Goal: Information Seeking & Learning: Learn about a topic

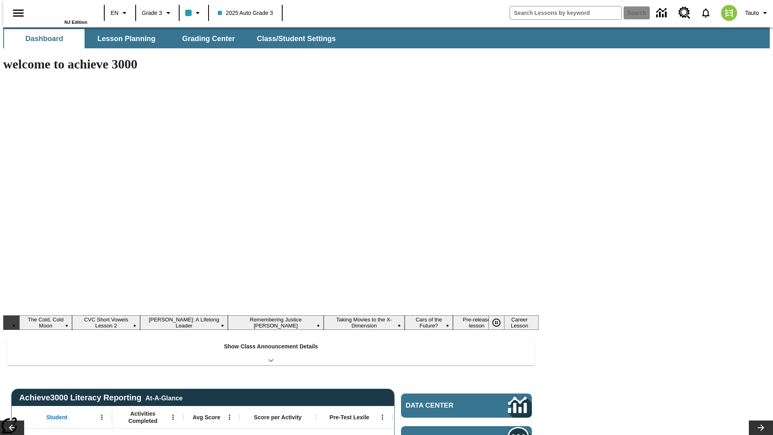
type input "-1"
click at [123, 39] on button "Lesson Planning" at bounding box center [126, 38] width 81 height 19
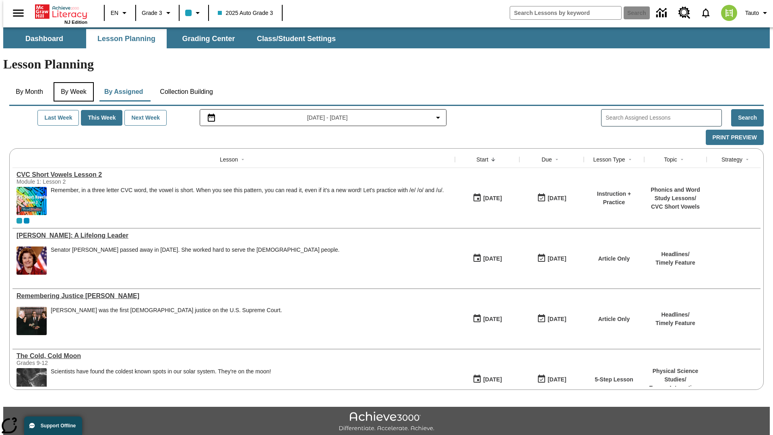
click at [72, 82] on button "By Week" at bounding box center [74, 91] width 40 height 19
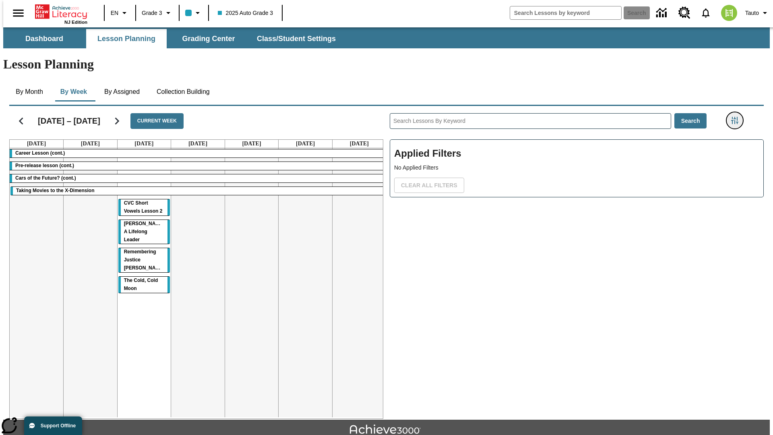
click at [737, 117] on icon "Filters Side menu" at bounding box center [734, 120] width 7 height 7
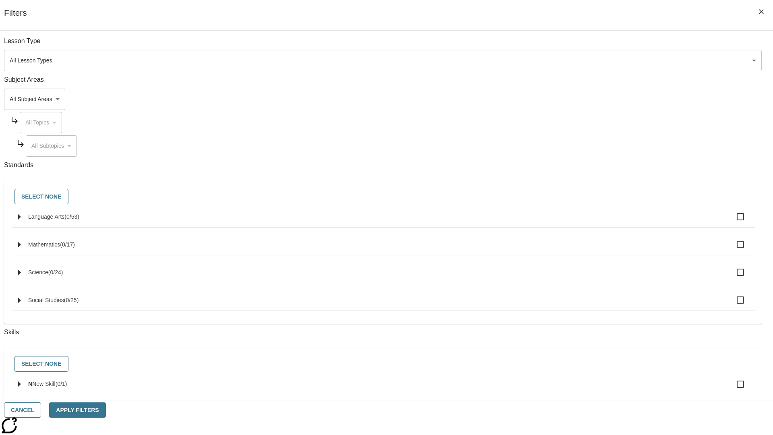
click at [580, 99] on body "Skip to main content NJ Edition EN Grade 3 2025 Auto Grade 3 Search 0 Tauto Das…" at bounding box center [386, 249] width 766 height 444
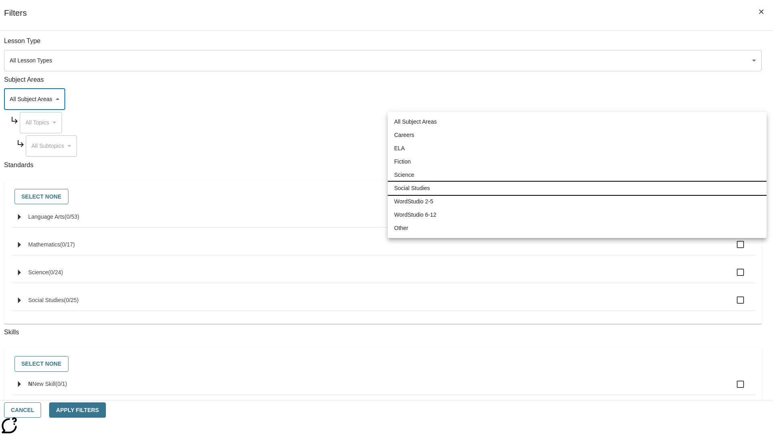
click at [577, 188] on li "Social Studies" at bounding box center [577, 188] width 379 height 13
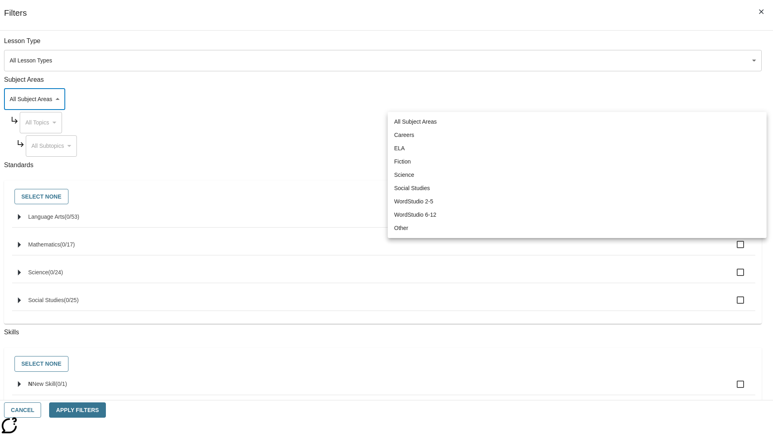
type input "3"
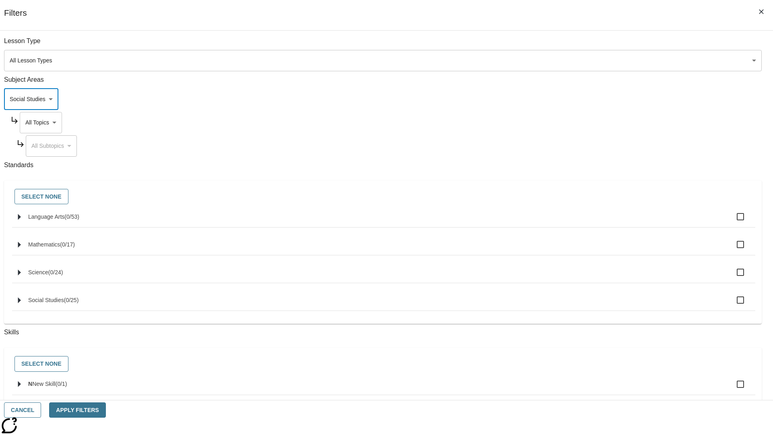
click at [587, 122] on body "Skip to main content NJ Edition EN Grade 3 2025 Auto Grade 3 Search 0 Tauto Das…" at bounding box center [386, 249] width 766 height 444
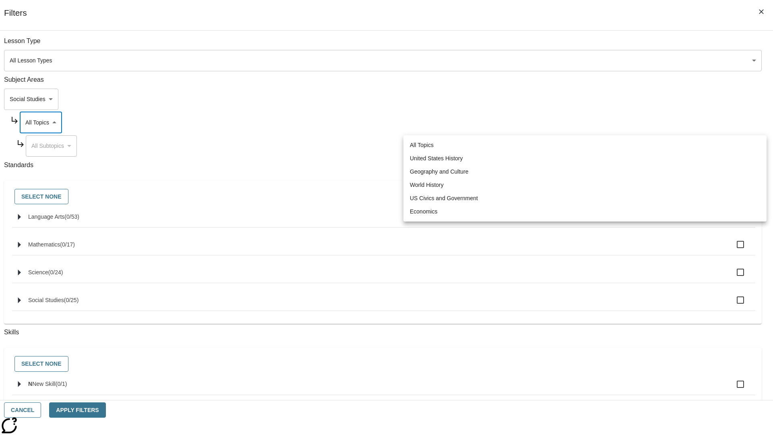
scroll to position [0, 0]
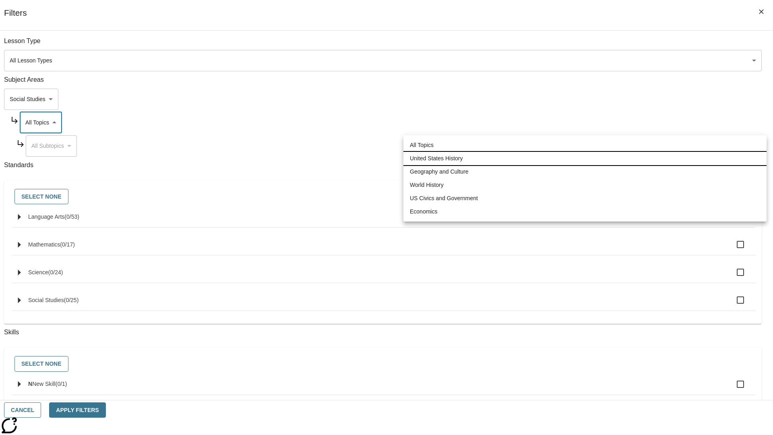
click at [585, 158] on li "United States History" at bounding box center [584, 158] width 363 height 13
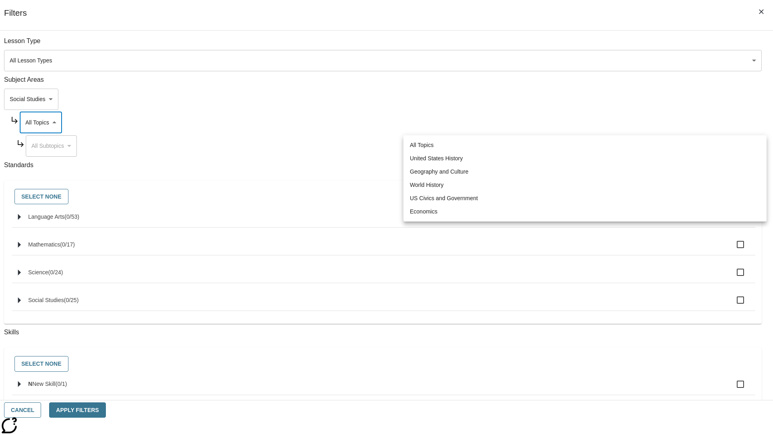
type input "184"
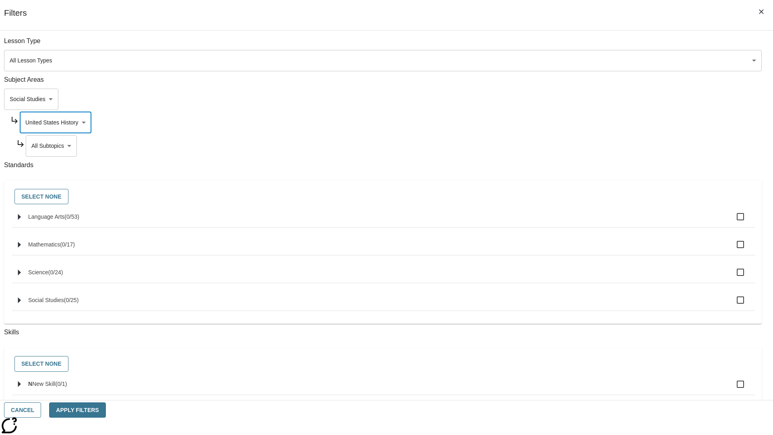
click at [590, 146] on body "Skip to main content NJ Edition EN Grade 3 2025 Auto Grade 3 Search 0 Tauto Das…" at bounding box center [386, 249] width 766 height 444
click at [587, 45] on body "Skip to main content NJ Edition EN Grade 3 2025 Auto Grade 3 Search 0 Tauto Das…" at bounding box center [386, 249] width 766 height 444
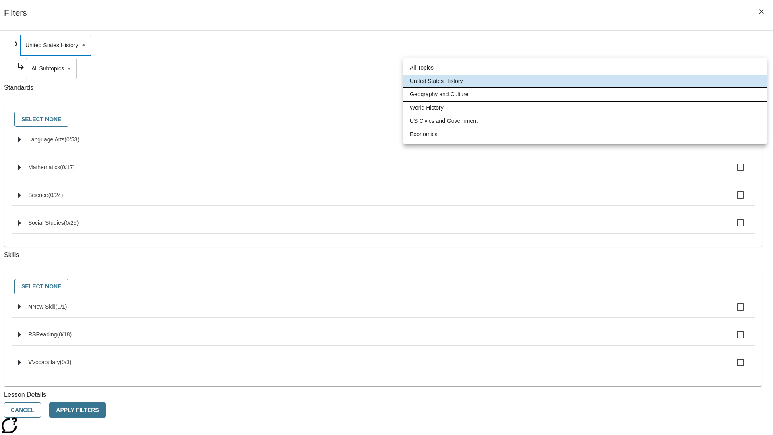
click at [585, 94] on li "Geography and Culture" at bounding box center [584, 94] width 363 height 13
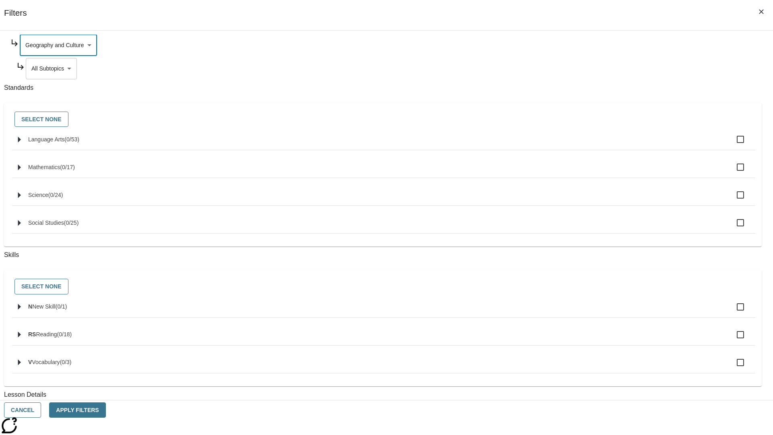
click at [590, 146] on body "Skip to main content NJ Edition EN Grade 3 2025 Auto Grade 3 Search 0 Tauto Das…" at bounding box center [386, 249] width 766 height 444
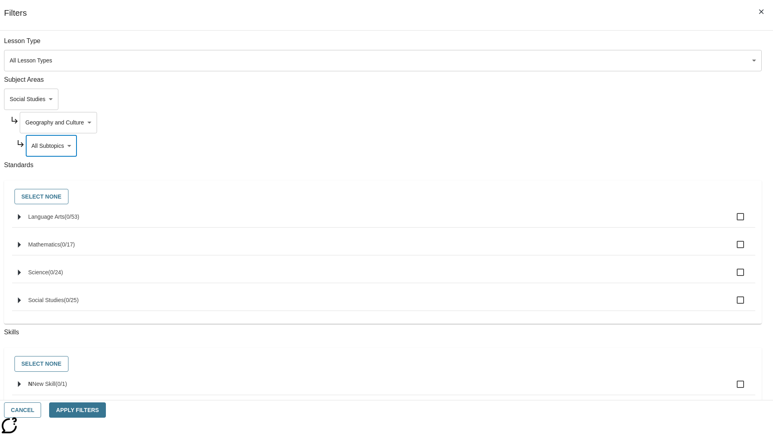
click at [587, 122] on body "Skip to main content NJ Edition EN Grade 3 2025 Auto Grade 3 Search 0 Tauto Das…" at bounding box center [386, 249] width 766 height 444
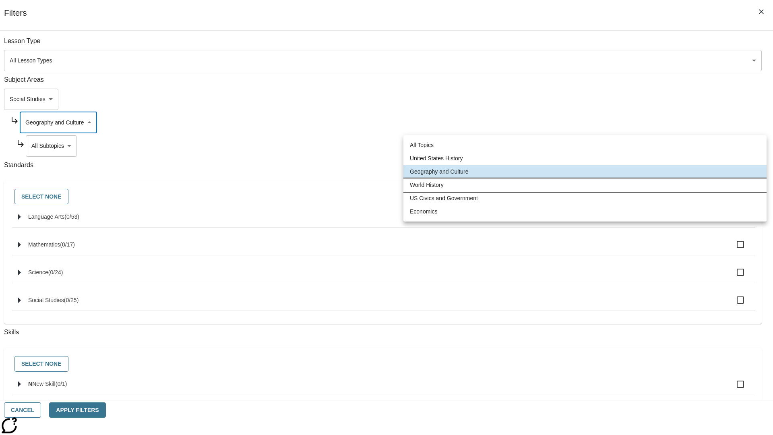
click at [585, 185] on li "World History" at bounding box center [584, 184] width 363 height 13
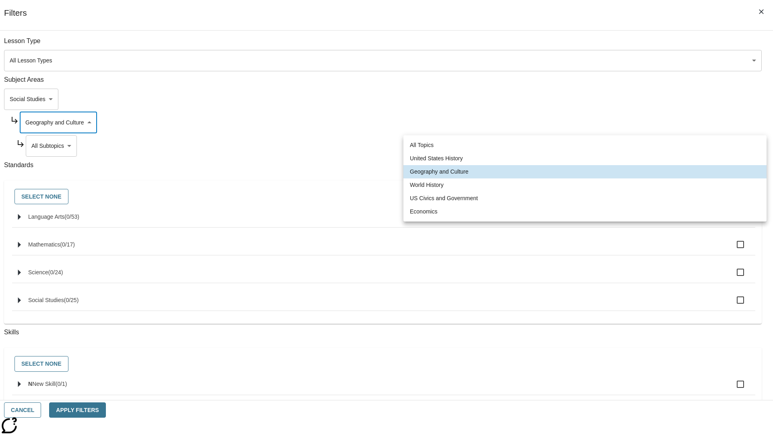
type input "193"
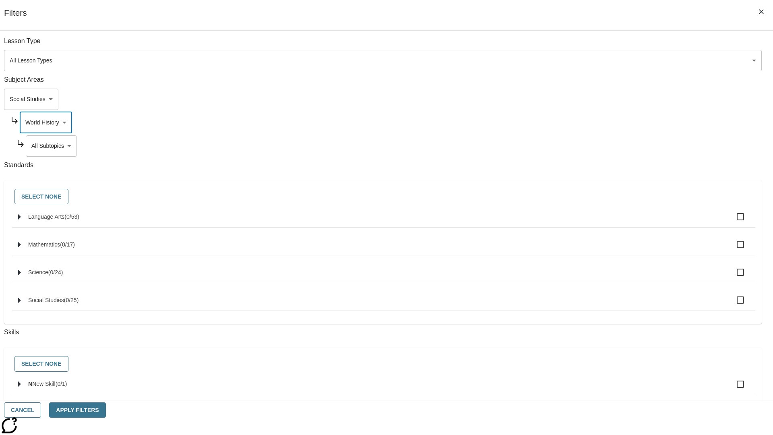
click at [590, 146] on body "Skip to main content NJ Edition EN Grade 3 2025 Auto Grade 3 Search 0 Tauto Das…" at bounding box center [386, 249] width 766 height 444
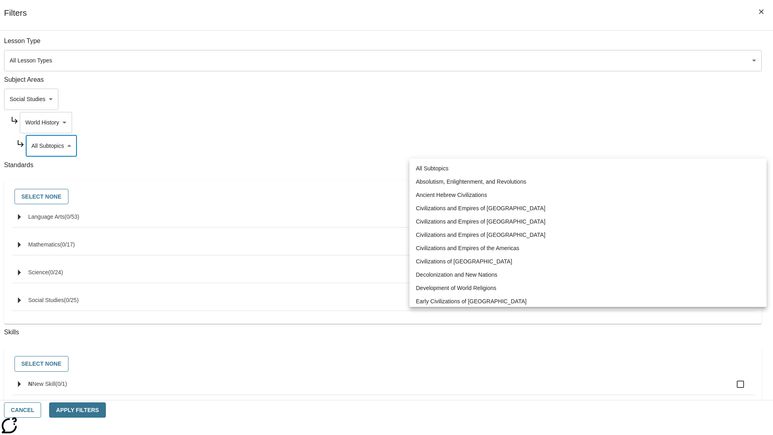
scroll to position [0, 0]
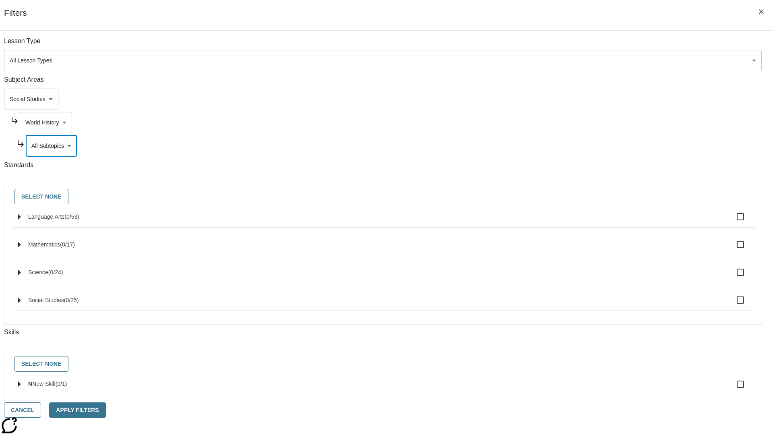
click at [587, 122] on body "Skip to main content NJ Edition EN Grade 3 2025 Auto Grade 3 Search 0 Tauto Das…" at bounding box center [386, 249] width 766 height 444
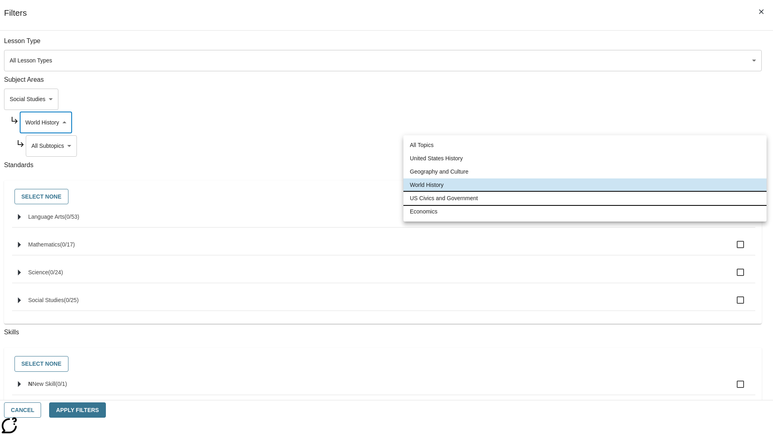
click at [585, 198] on li "US Civics and Government" at bounding box center [584, 198] width 363 height 13
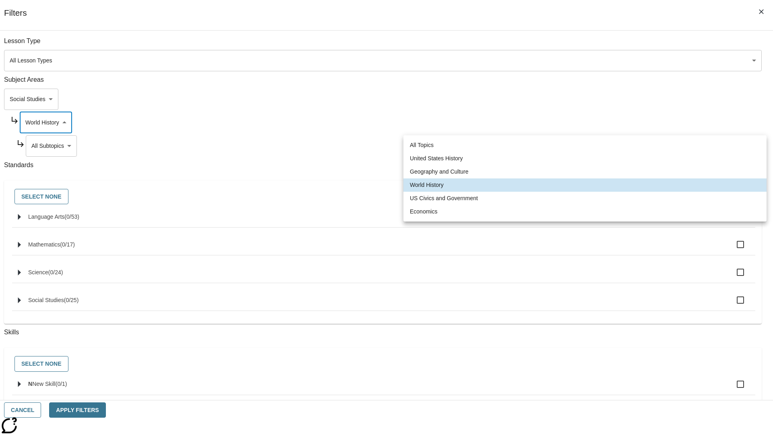
type input "194"
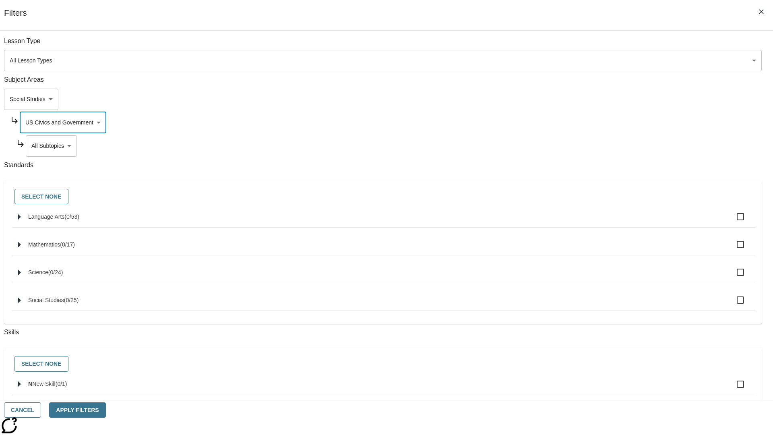
click at [590, 146] on body "Skip to main content NJ Edition EN Grade 3 2025 Auto Grade 3 Search 0 Tauto Das…" at bounding box center [386, 249] width 766 height 444
click at [587, 122] on body "Skip to main content NJ Edition EN Grade 3 2025 Auto Grade 3 Search 0 Tauto Das…" at bounding box center [386, 249] width 766 height 444
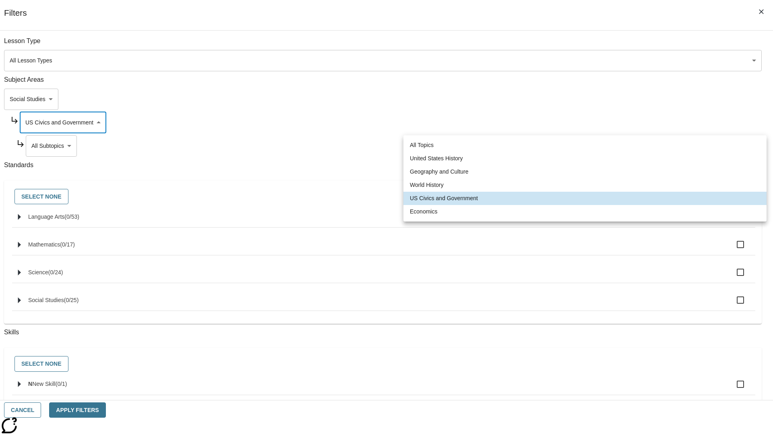
scroll to position [0, 0]
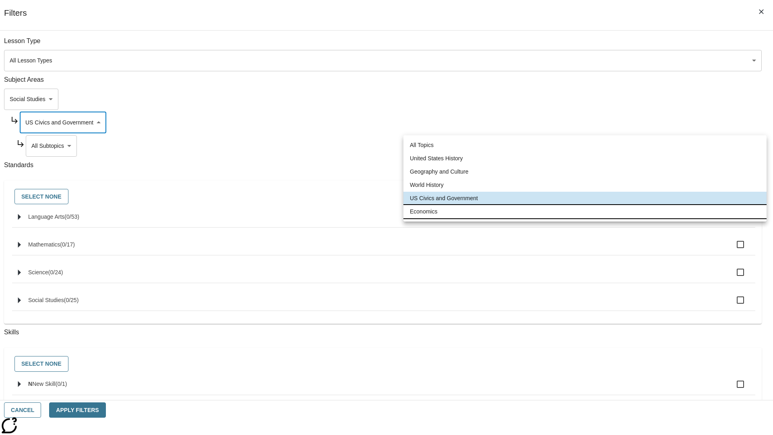
click at [585, 211] on li "Economics" at bounding box center [584, 211] width 363 height 13
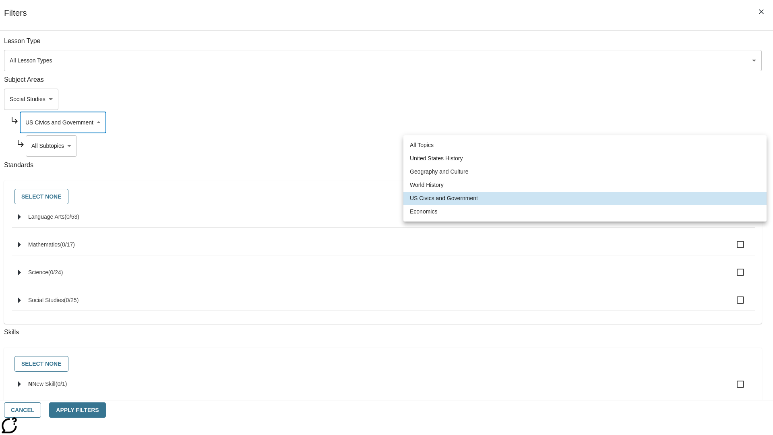
type input "195"
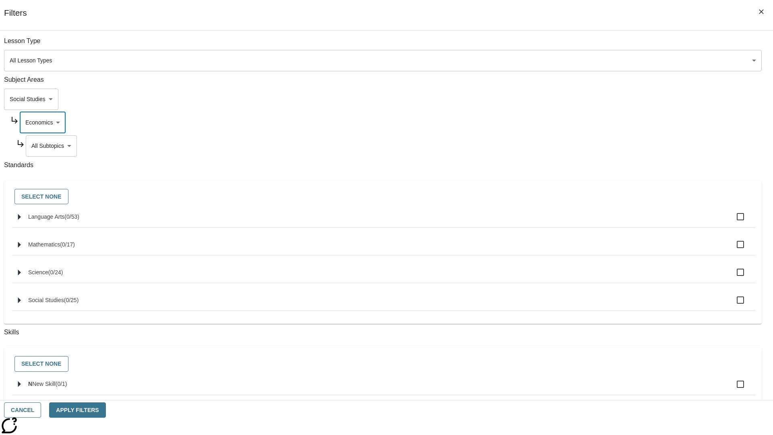
click at [590, 45] on body "Skip to main content NJ Edition EN Grade 3 2025 Auto Grade 3 Search 0 Tauto Das…" at bounding box center [386, 249] width 766 height 444
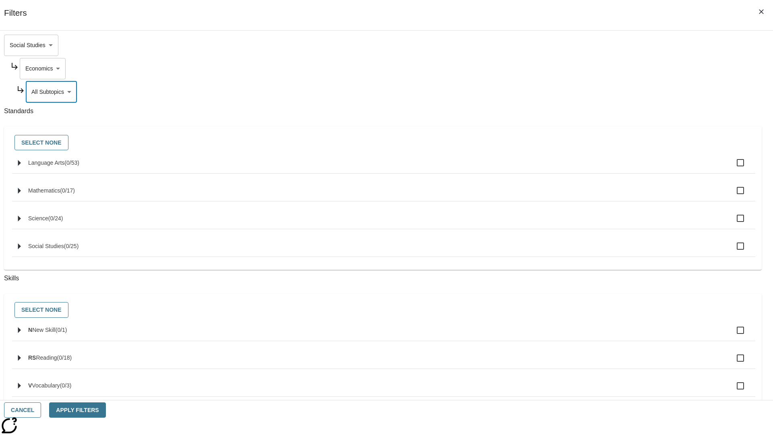
click at [579, 45] on body "Skip to main content NJ Edition EN Grade 3 2025 Auto Grade 3 Search 0 Tauto Das…" at bounding box center [386, 249] width 766 height 444
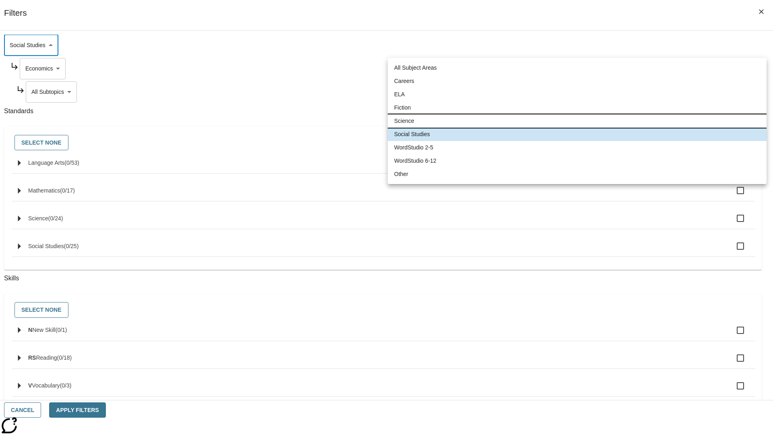
click at [577, 121] on li "Science" at bounding box center [577, 120] width 379 height 13
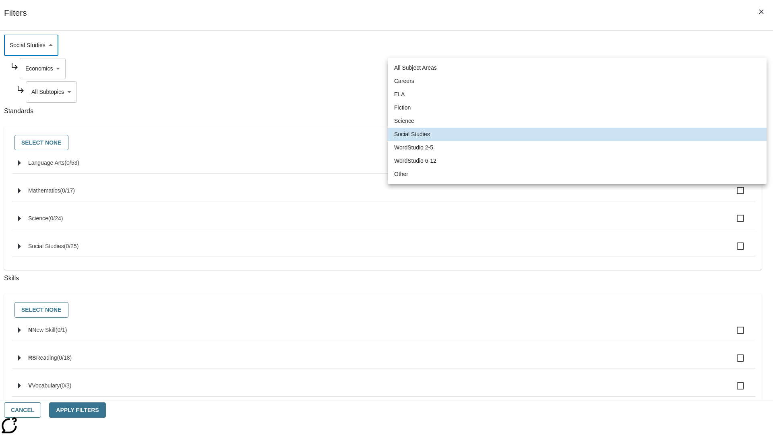
type input "2"
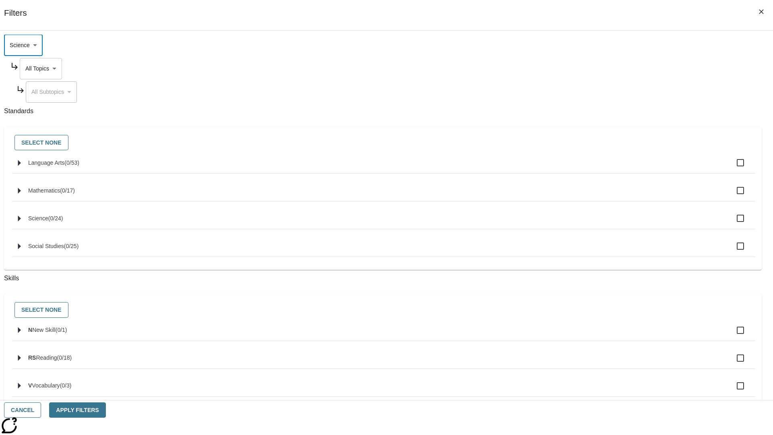
click at [587, 122] on body "Skip to main content NJ Edition EN Grade 3 2025 Auto Grade 3 Search 0 Tauto Das…" at bounding box center [386, 249] width 766 height 444
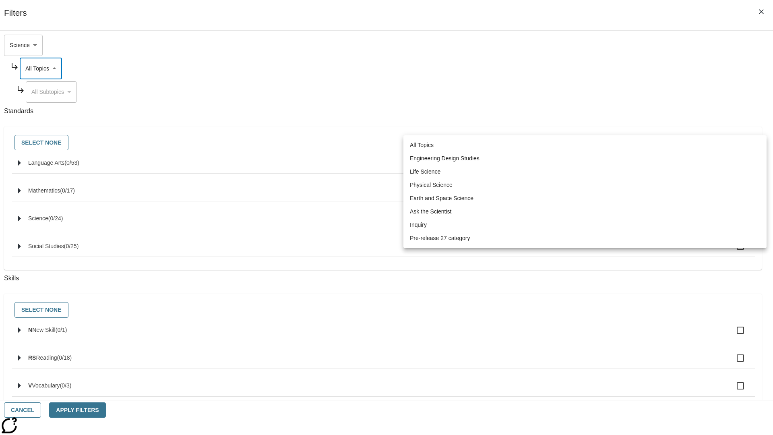
scroll to position [0, 0]
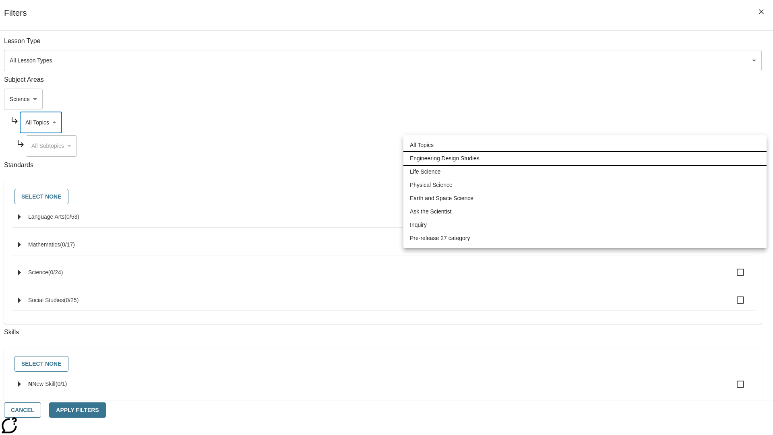
click at [585, 158] on li "Engineering Design Studies" at bounding box center [584, 158] width 363 height 13
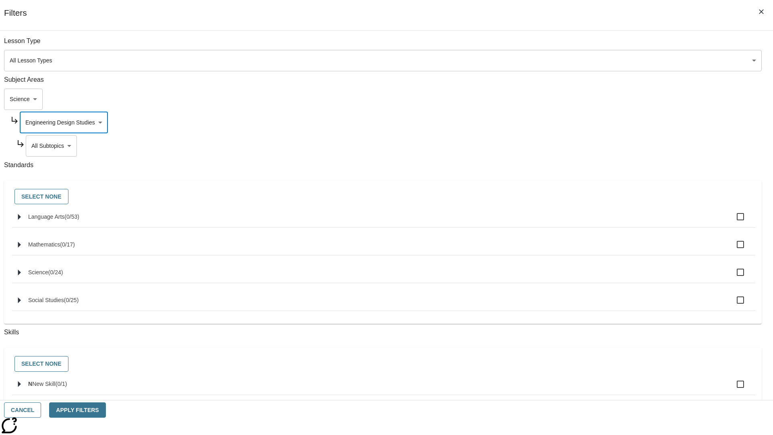
click at [590, 146] on body "Skip to main content NJ Edition EN Grade 3 2025 Auto Grade 3 Search 0 Tauto Das…" at bounding box center [386, 249] width 766 height 444
click at [587, 45] on body "Skip to main content NJ Edition EN Grade 3 2025 Auto Grade 3 Search 0 Tauto Das…" at bounding box center [386, 249] width 766 height 444
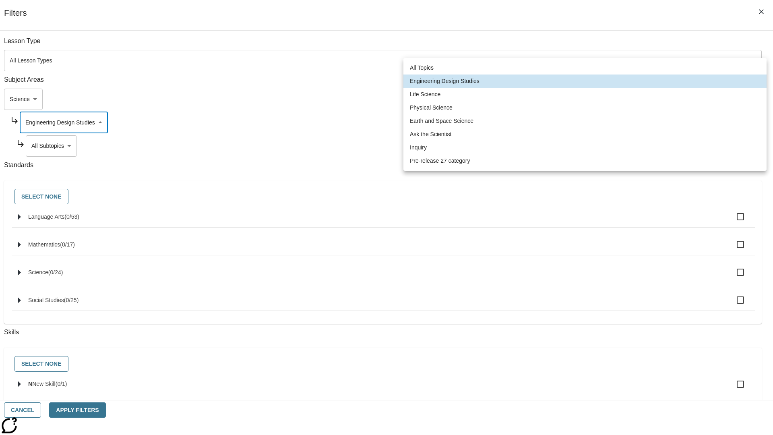
scroll to position [77, 0]
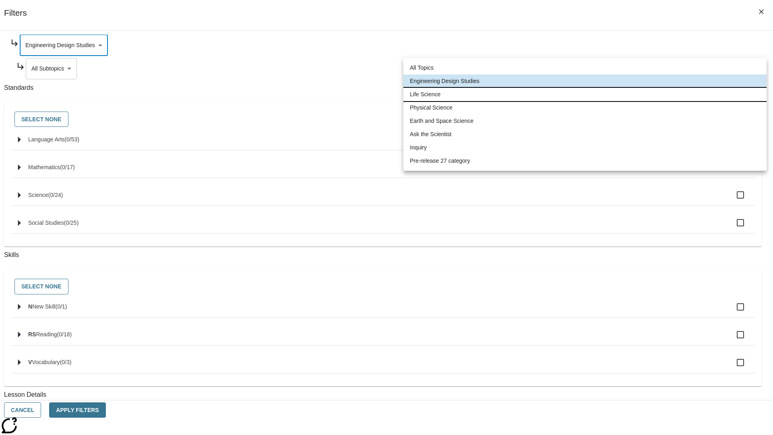
click at [585, 94] on li "Life Science" at bounding box center [584, 94] width 363 height 13
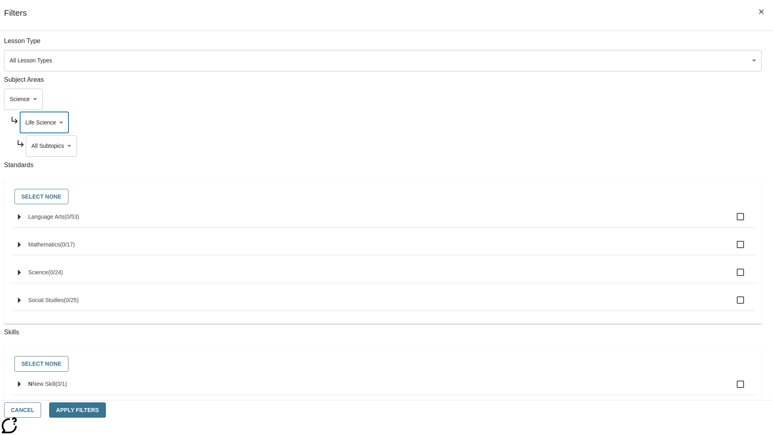
scroll to position [101, 0]
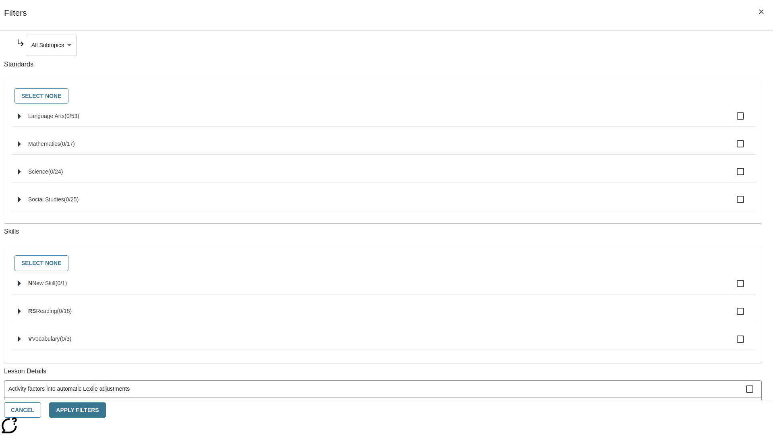
click at [590, 45] on body "Skip to main content NJ Edition EN Grade 3 2025 Auto Grade 3 Search 0 Tauto Das…" at bounding box center [386, 249] width 766 height 444
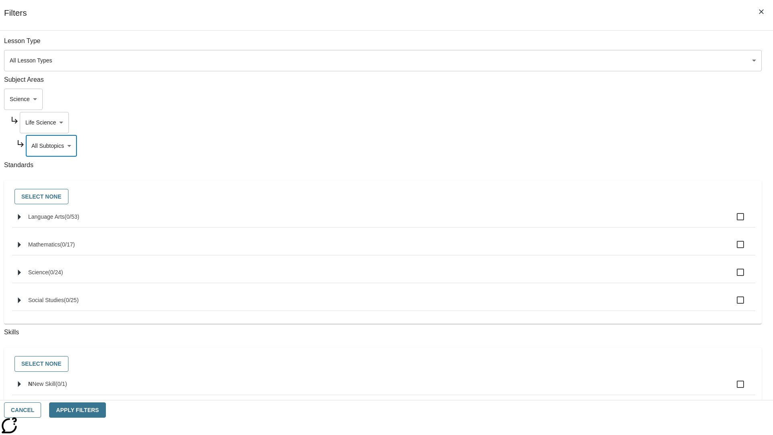
scroll to position [77, 0]
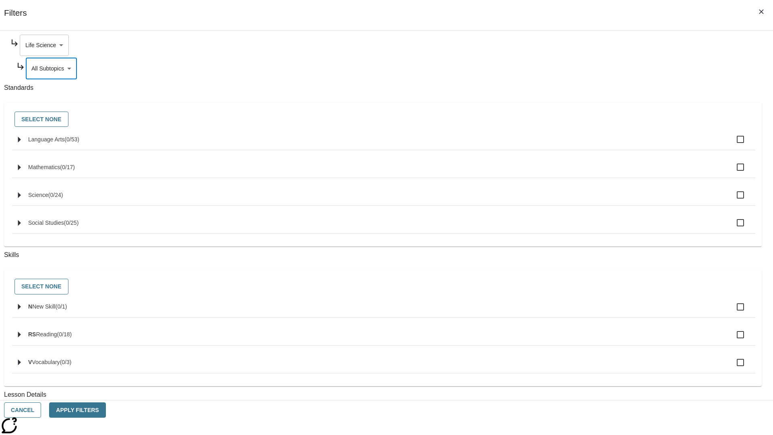
click at [587, 45] on body "Skip to main content NJ Edition EN Grade 3 2025 Auto Grade 3 Search 0 Tauto Das…" at bounding box center [386, 249] width 766 height 444
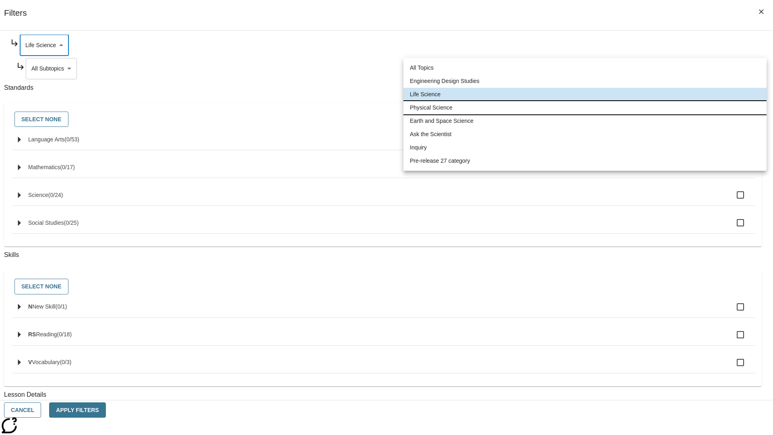
click at [585, 107] on li "Physical Science" at bounding box center [584, 107] width 363 height 13
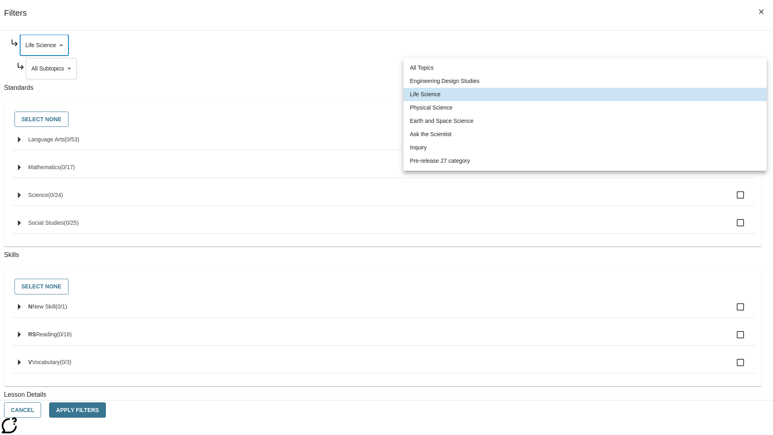
type input "190"
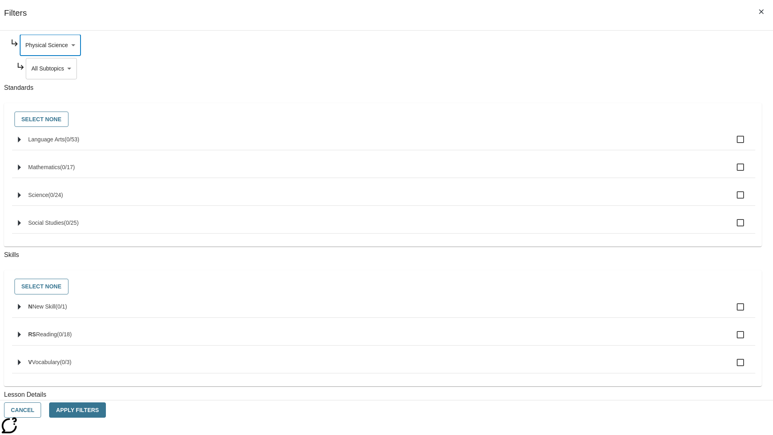
scroll to position [0, 0]
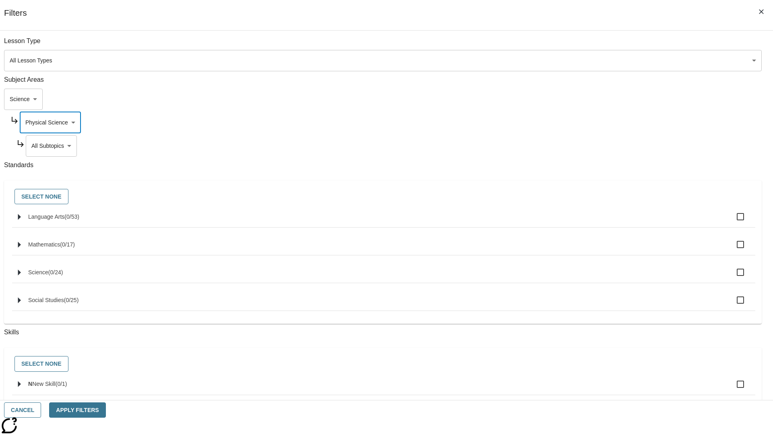
click at [590, 146] on body "Skip to main content NJ Edition EN Grade 3 2025 Auto Grade 3 Search 0 Tauto Das…" at bounding box center [386, 249] width 766 height 444
click at [587, 45] on body "Skip to main content NJ Edition EN Grade 3 2025 Auto Grade 3 Search 0 Tauto Das…" at bounding box center [386, 249] width 766 height 444
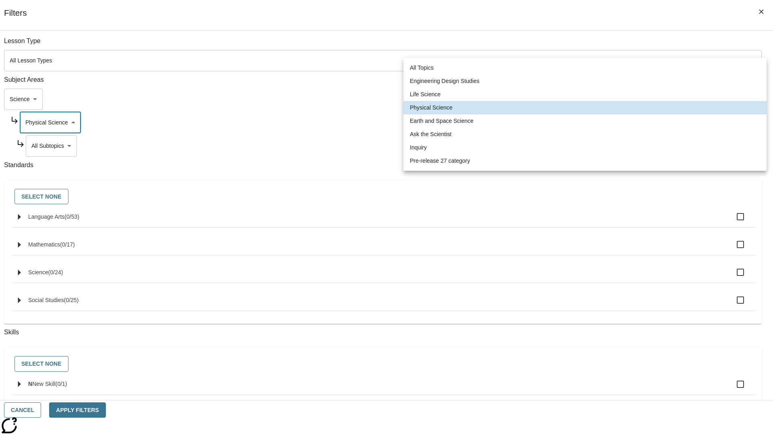
scroll to position [77, 0]
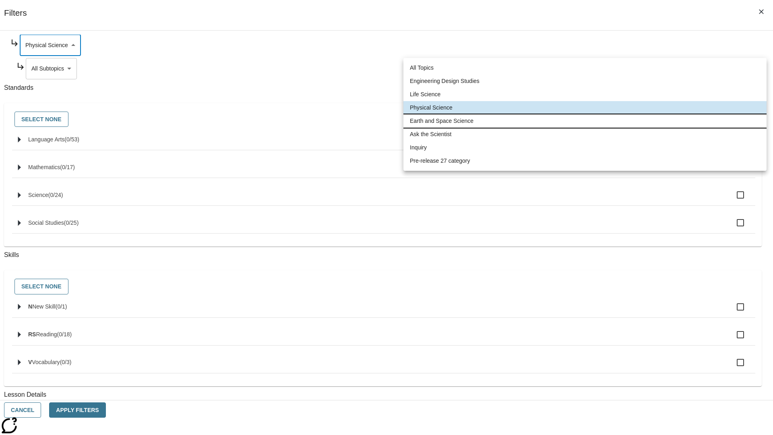
click at [585, 121] on li "Earth and Space Science" at bounding box center [584, 120] width 363 height 13
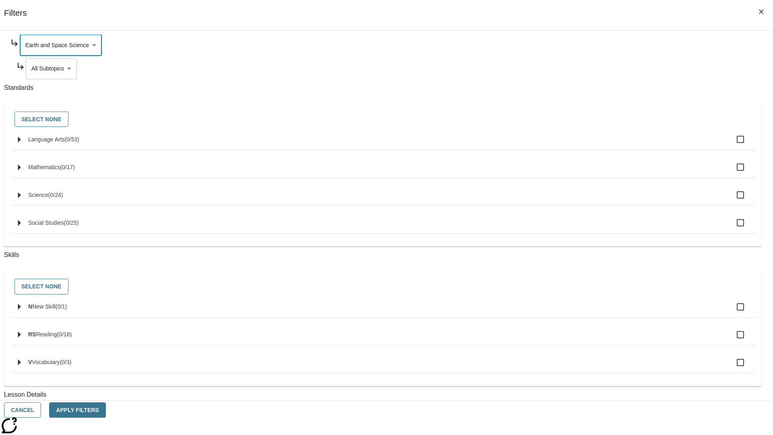
scroll to position [0, 0]
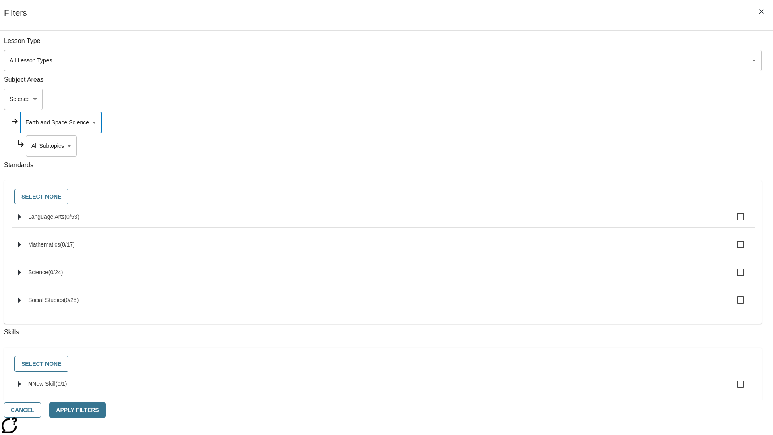
click at [590, 146] on body "Skip to main content NJ Edition EN Grade 3 2025 Auto Grade 3 Search 0 Tauto Das…" at bounding box center [386, 249] width 766 height 444
click at [587, 122] on body "Skip to main content NJ Edition EN Grade 3 2025 Auto Grade 3 Search 0 Tauto Das…" at bounding box center [386, 249] width 766 height 444
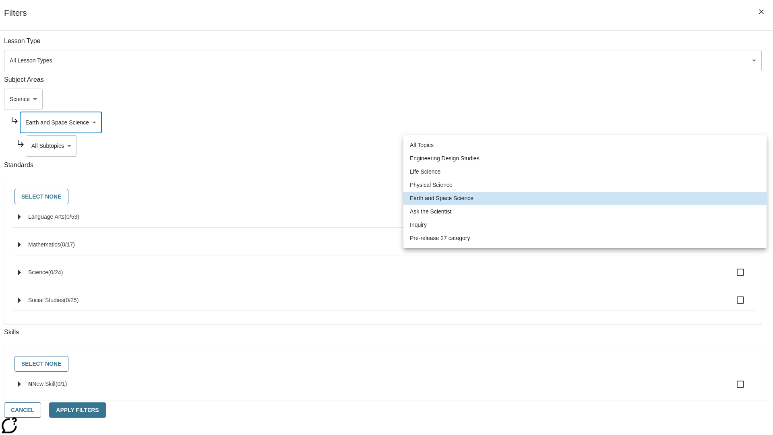
scroll to position [0, 0]
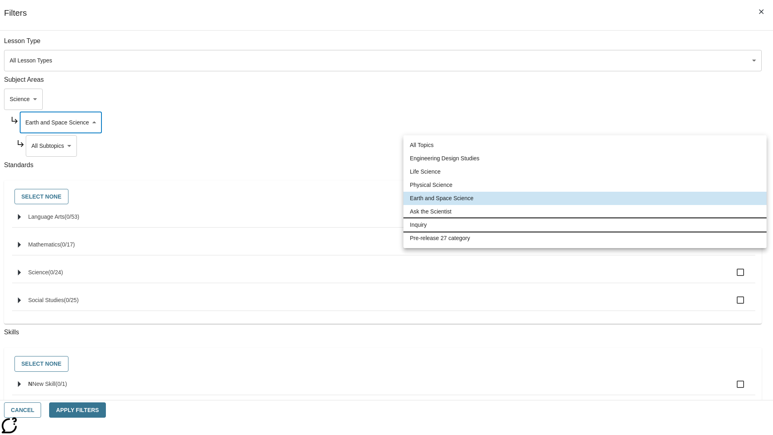
click at [585, 225] on li "Inquiry" at bounding box center [584, 224] width 363 height 13
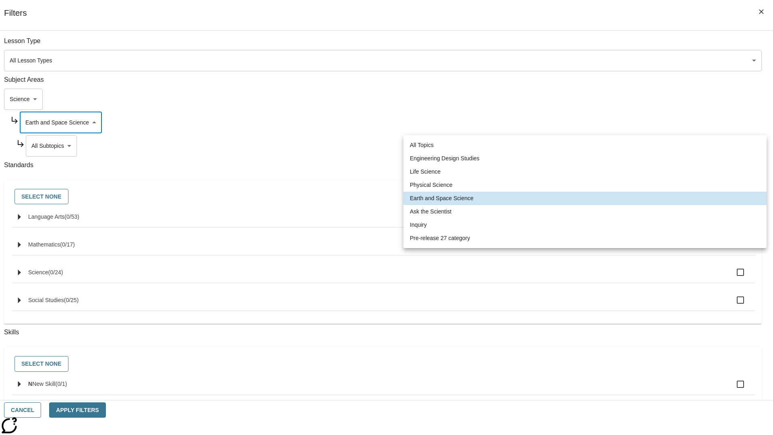
type input "251"
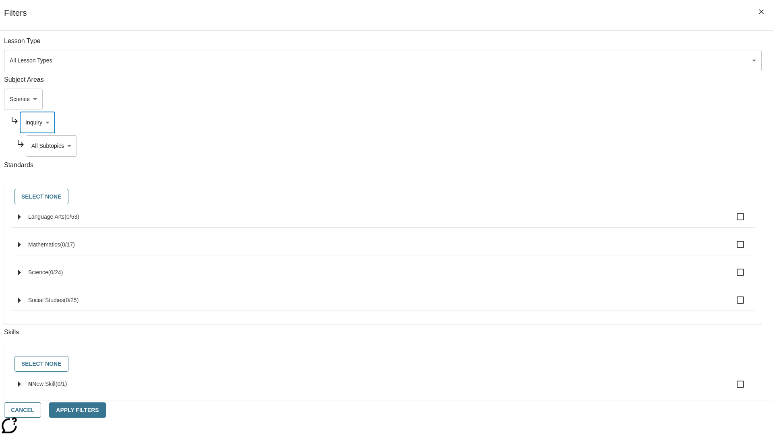
click at [590, 146] on body "Skip to main content NJ Edition EN Grade 3 2025 Auto Grade 3 Search 0 Tauto Das…" at bounding box center [386, 249] width 766 height 444
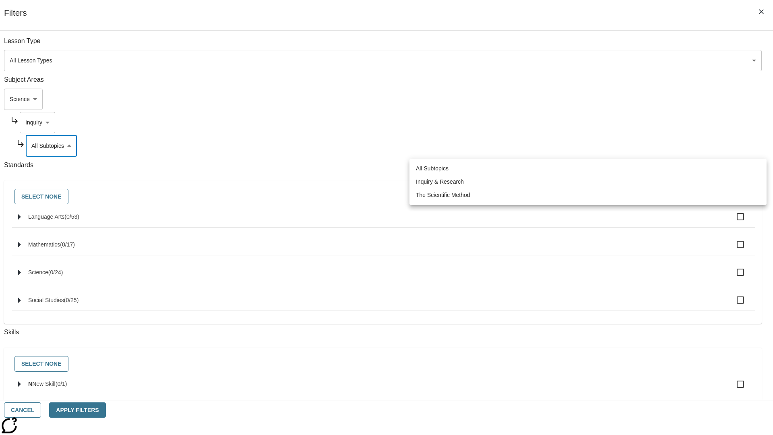
scroll to position [0, 0]
click at [587, 122] on body "Skip to main content NJ Edition EN Grade 3 2025 Auto Grade 3 Search 0 Tauto Das…" at bounding box center [386, 249] width 766 height 444
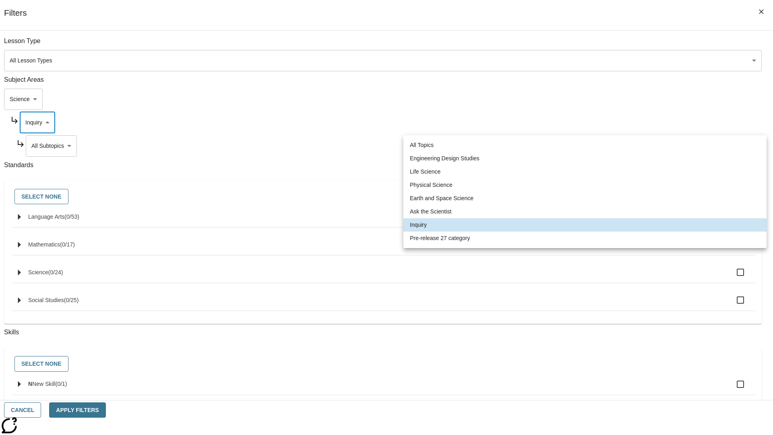
scroll to position [0, 0]
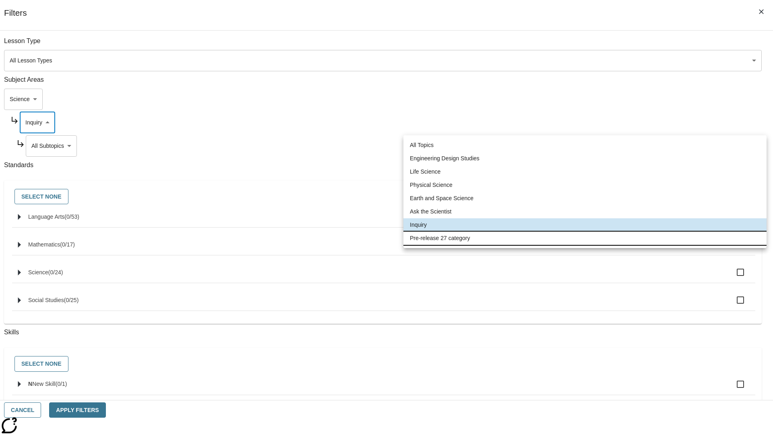
click at [585, 238] on li "Pre-release 27 category" at bounding box center [584, 237] width 363 height 13
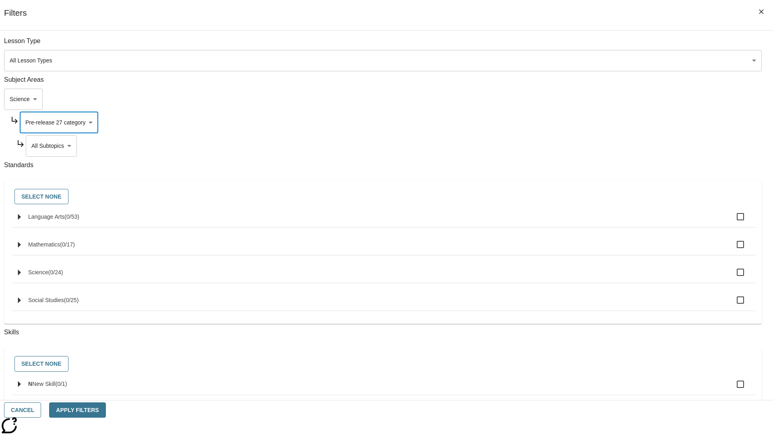
type input "271"
click at [590, 45] on body "Skip to main content NJ Edition EN Grade 3 2025 Auto Grade 3 Search 0 Tauto Das…" at bounding box center [386, 249] width 766 height 444
click at [579, 45] on body "Skip to main content NJ Edition EN Grade 3 2025 Auto Grade 3 Search 0 Tauto Das…" at bounding box center [386, 249] width 766 height 444
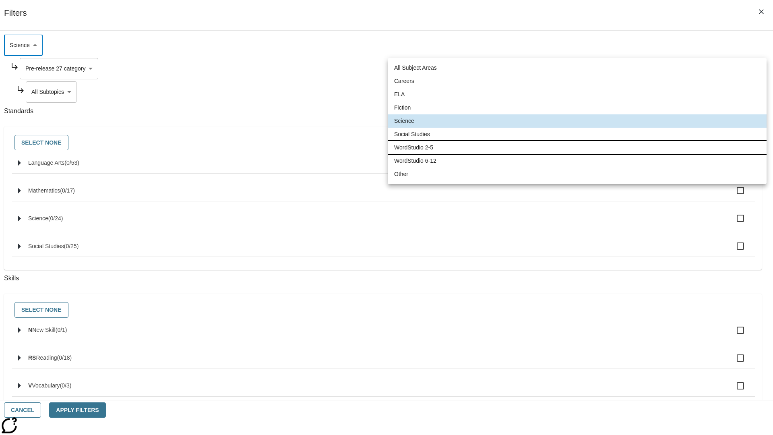
click at [577, 147] on li "WordStudio 2-5" at bounding box center [577, 147] width 379 height 13
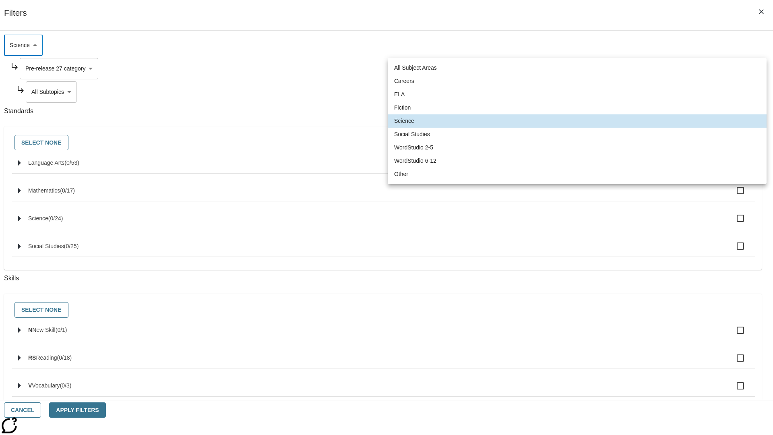
type input "6"
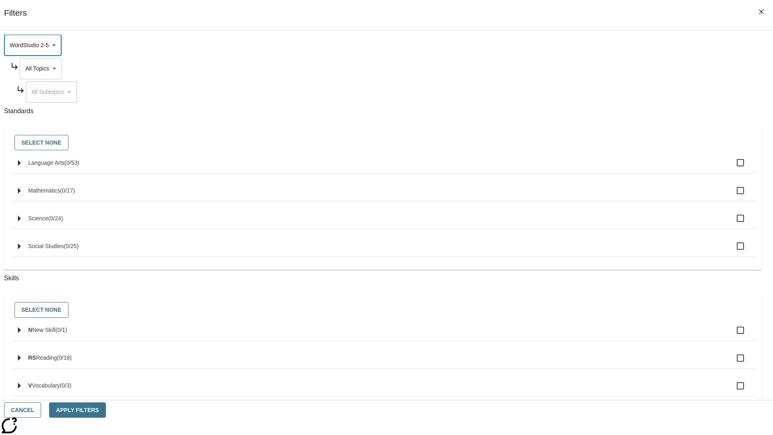
scroll to position [0, 0]
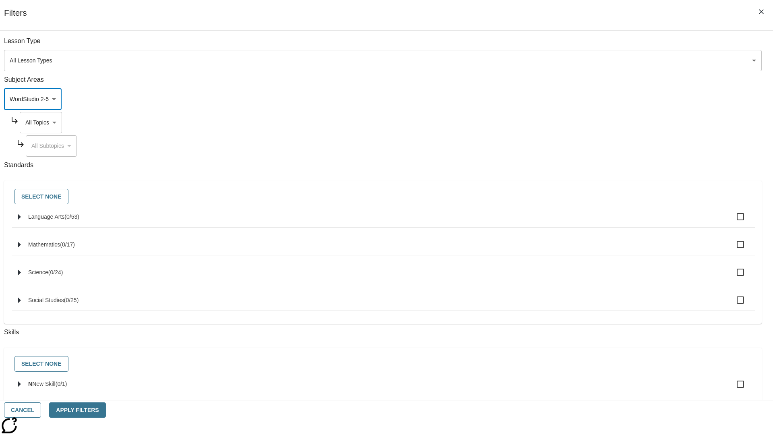
click at [587, 45] on body "Skip to main content NJ Edition EN Grade 3 2025 Auto Grade 3 Search 0 Tauto Das…" at bounding box center [386, 249] width 766 height 444
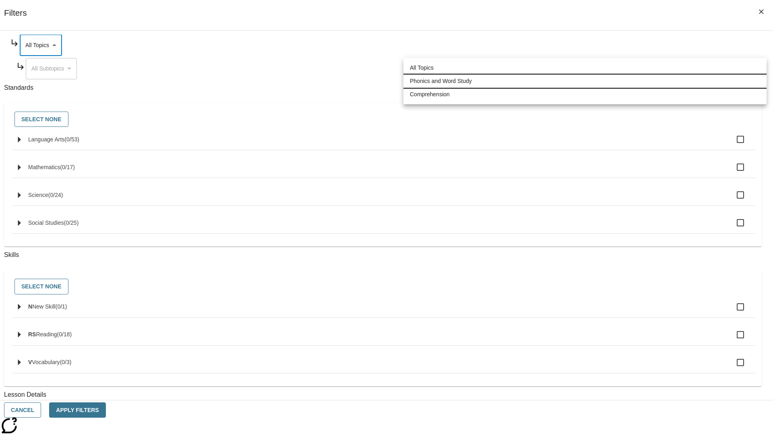
click at [585, 81] on li "Phonics and Word Study" at bounding box center [584, 80] width 363 height 13
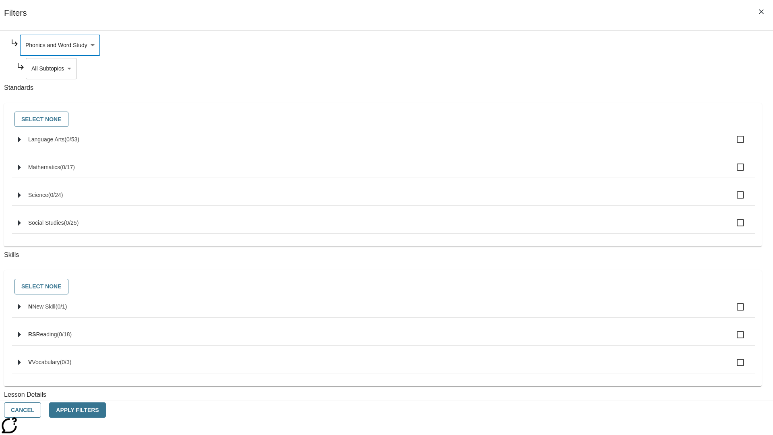
type input "249"
click at [590, 146] on body "Skip to main content NJ Edition EN Grade 3 2025 Auto Grade 3 Search 0 Tauto Das…" at bounding box center [386, 249] width 766 height 444
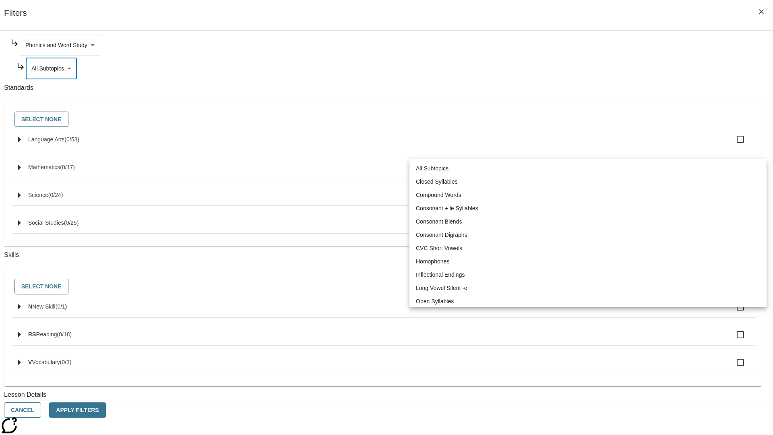
scroll to position [0, 0]
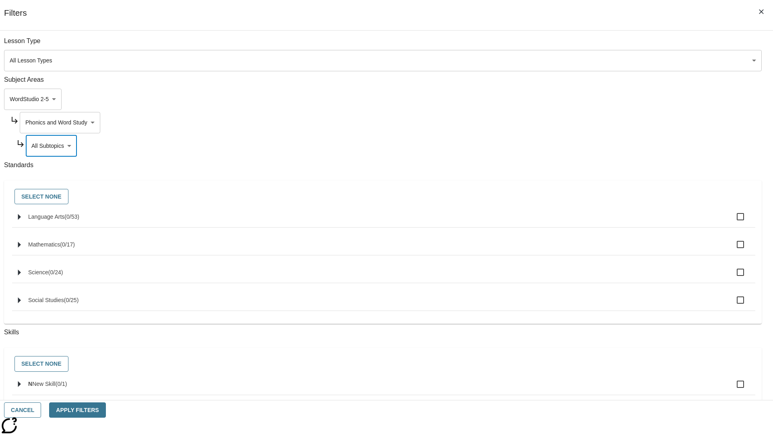
click at [587, 122] on body "Skip to main content NJ Edition EN Grade 3 2025 Auto Grade 3 Search 0 Tauto Das…" at bounding box center [386, 249] width 766 height 444
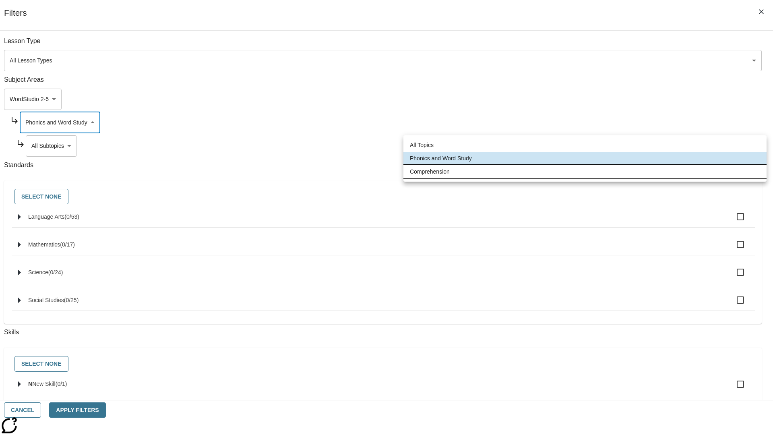
click at [585, 171] on li "Comprehension" at bounding box center [584, 171] width 363 height 13
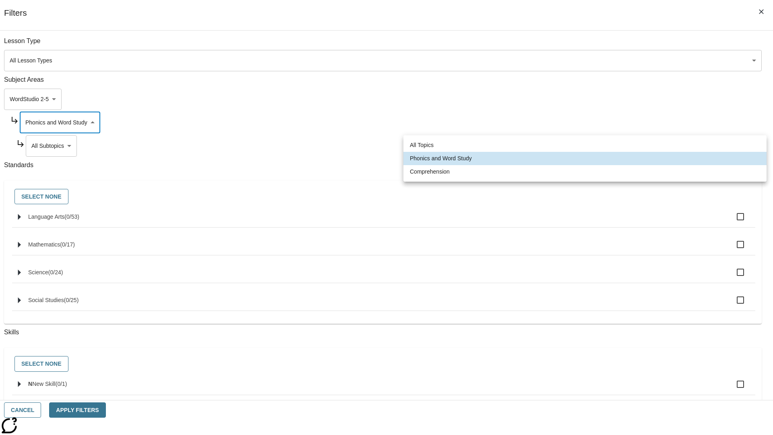
type input "252"
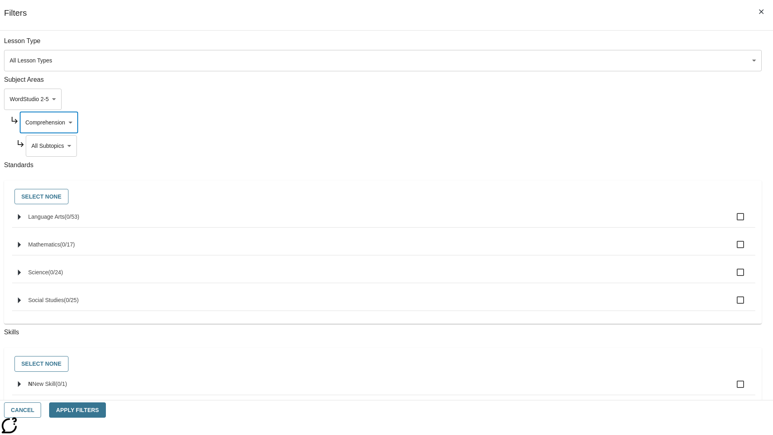
click at [590, 146] on body "Skip to main content NJ Edition EN Grade 3 2025 Auto Grade 3 Search 0 Tauto Das…" at bounding box center [386, 249] width 766 height 444
click at [41, 410] on button "Cancel" at bounding box center [22, 410] width 37 height 16
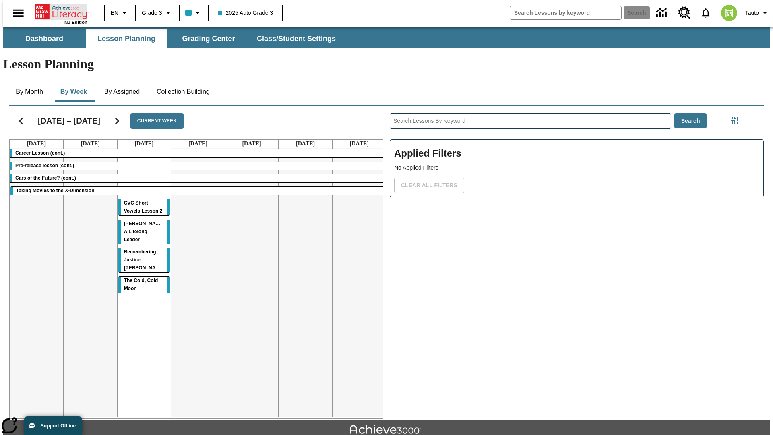
click at [58, 11] on icon "Home" at bounding box center [62, 12] width 54 height 16
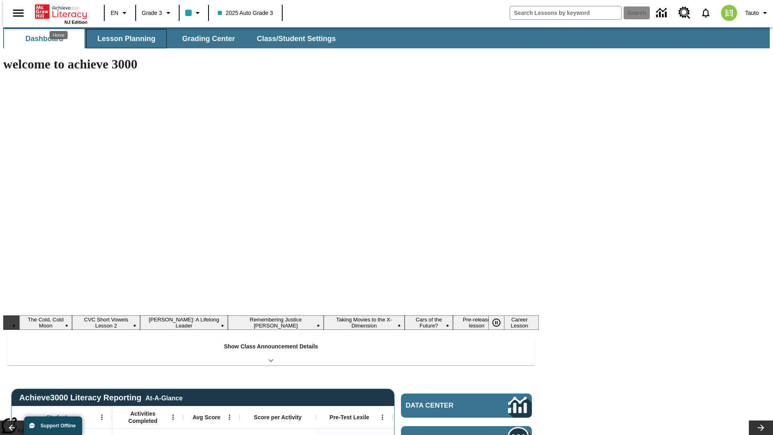
click at [123, 39] on button "Lesson Planning" at bounding box center [126, 38] width 81 height 19
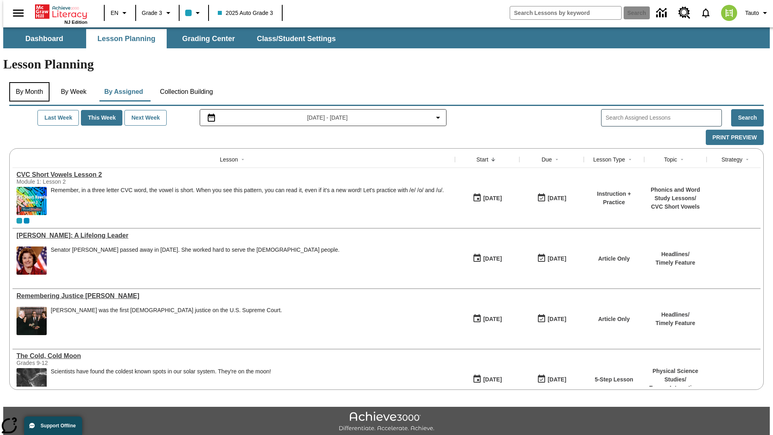
click at [27, 82] on button "By Month" at bounding box center [29, 91] width 40 height 19
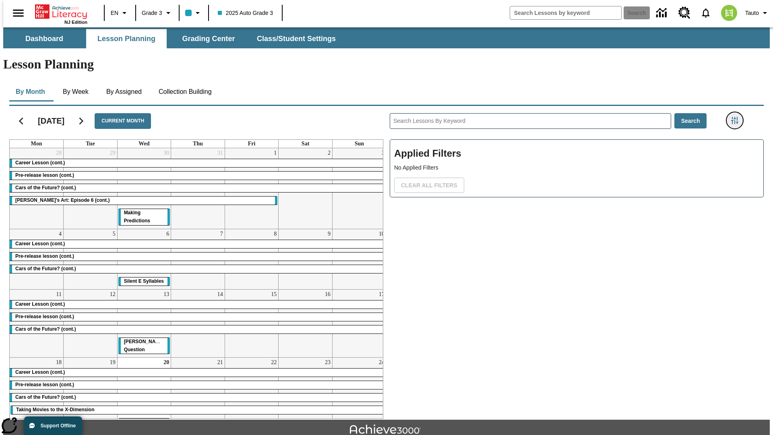
click at [737, 117] on icon "Filters Side menu" at bounding box center [734, 120] width 7 height 7
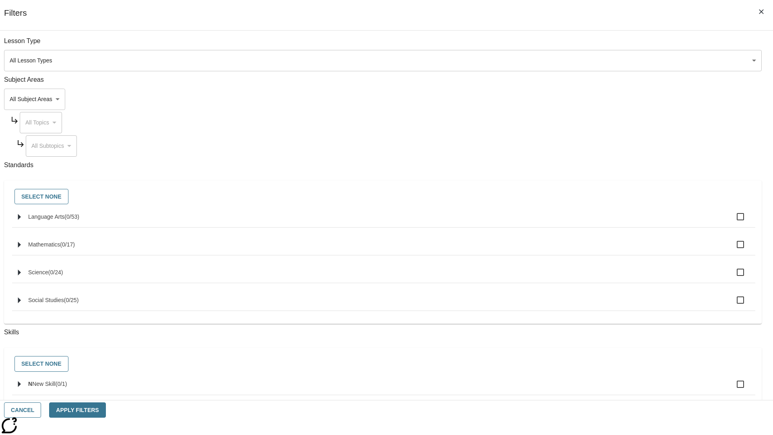
click at [580, 99] on body "Skip to main content [GEOGRAPHIC_DATA] Edition EN Grade 3 2025 Auto Grade 3 Sea…" at bounding box center [386, 249] width 766 height 444
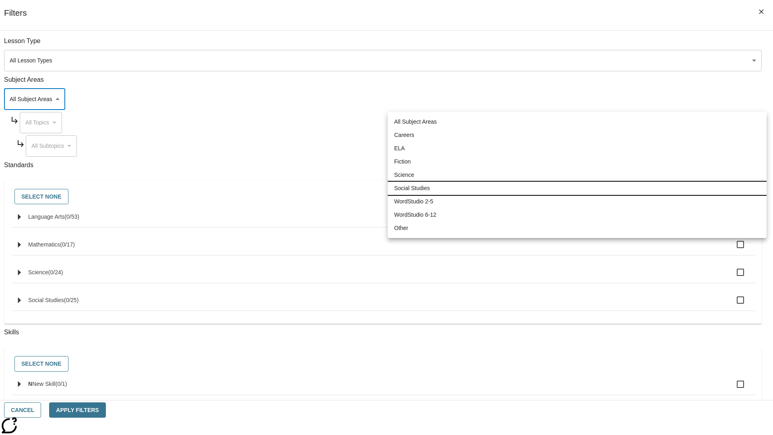
click at [577, 188] on li "Social Studies" at bounding box center [577, 188] width 379 height 13
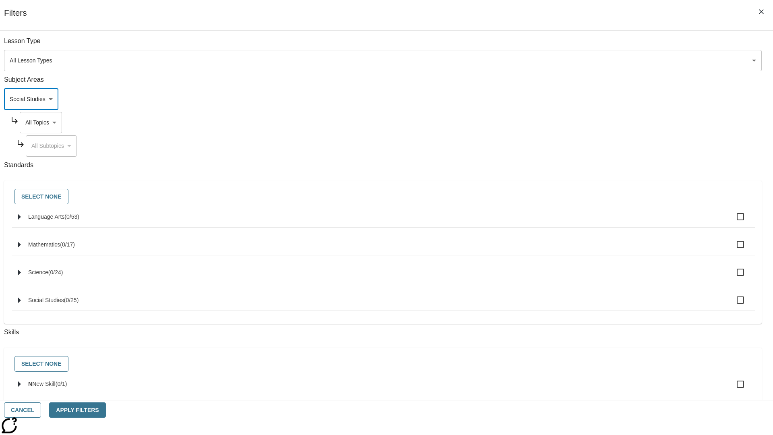
type input "3"
click at [587, 122] on body "Skip to main content [GEOGRAPHIC_DATA] Edition EN Grade 3 2025 Auto Grade 3 Sea…" at bounding box center [386, 249] width 766 height 444
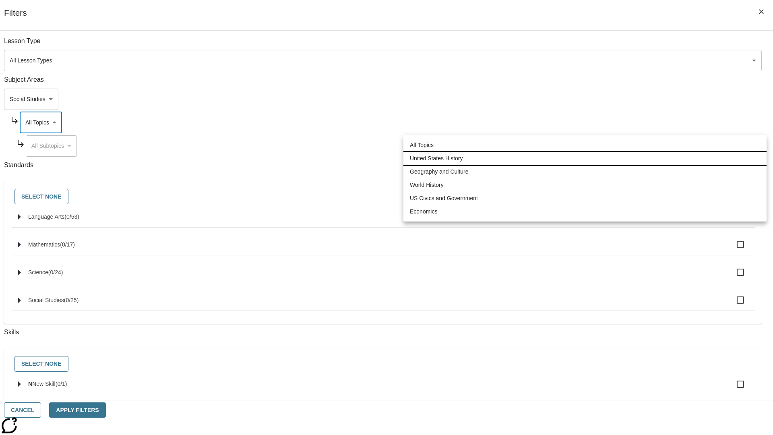
click at [585, 158] on li "United States History" at bounding box center [584, 158] width 363 height 13
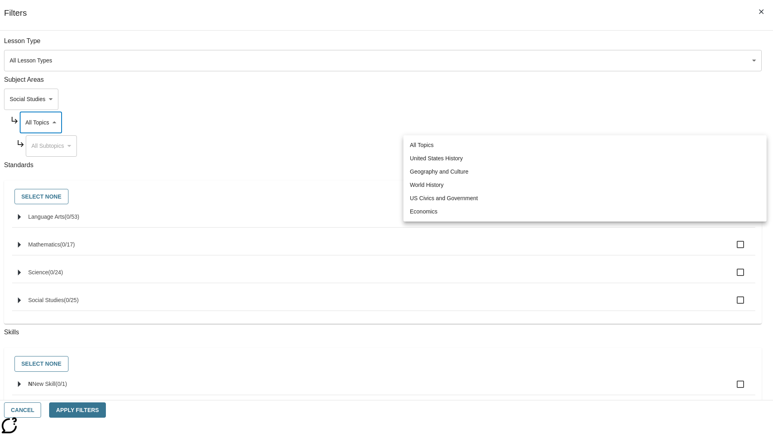
type input "184"
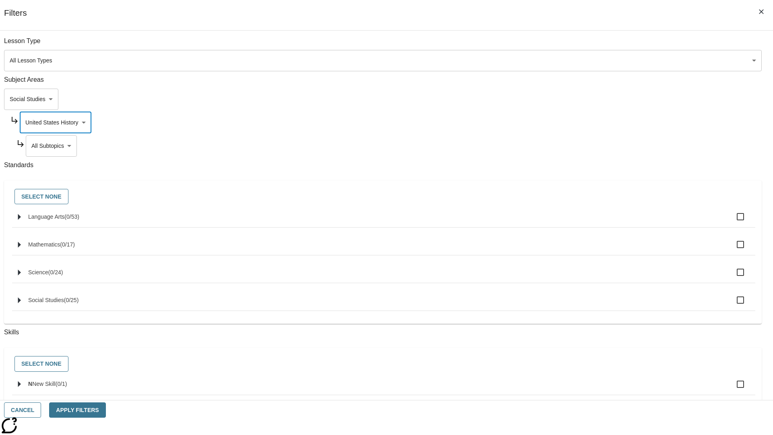
click at [590, 146] on body "Skip to main content [GEOGRAPHIC_DATA] Edition EN Grade 3 2025 Auto Grade 3 Sea…" at bounding box center [386, 249] width 766 height 444
click at [587, 45] on body "Skip to main content [GEOGRAPHIC_DATA] Edition EN Grade 3 2025 Auto Grade 3 Sea…" at bounding box center [386, 249] width 766 height 444
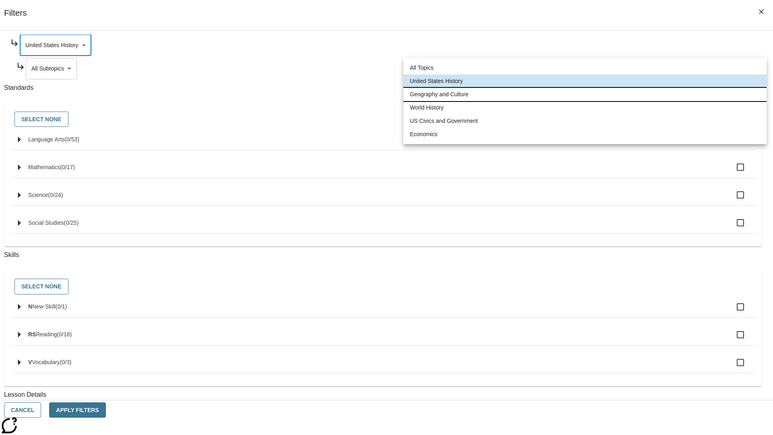
click at [585, 94] on li "Geography and Culture" at bounding box center [584, 94] width 363 height 13
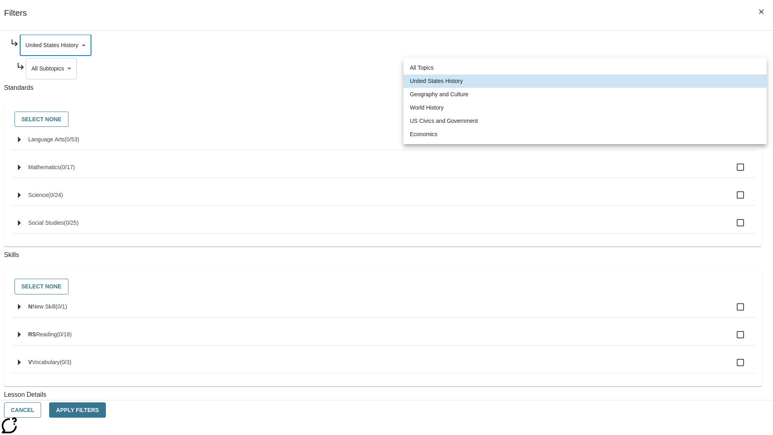
type input "186"
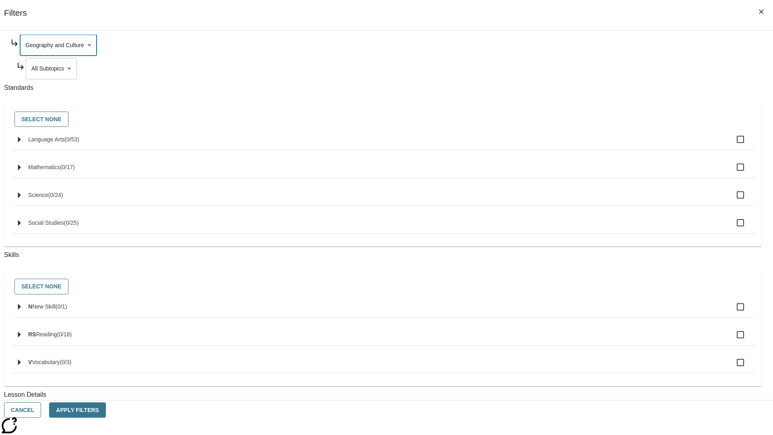
click at [590, 146] on body "Skip to main content [GEOGRAPHIC_DATA] Edition EN Grade 3 2025 Auto Grade 3 Sea…" at bounding box center [386, 249] width 766 height 444
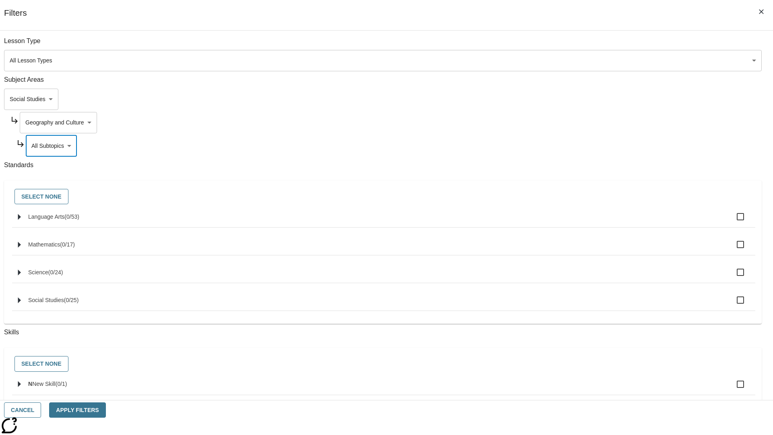
click at [587, 45] on body "Skip to main content [GEOGRAPHIC_DATA] Edition EN Grade 3 2025 Auto Grade 3 Sea…" at bounding box center [386, 249] width 766 height 444
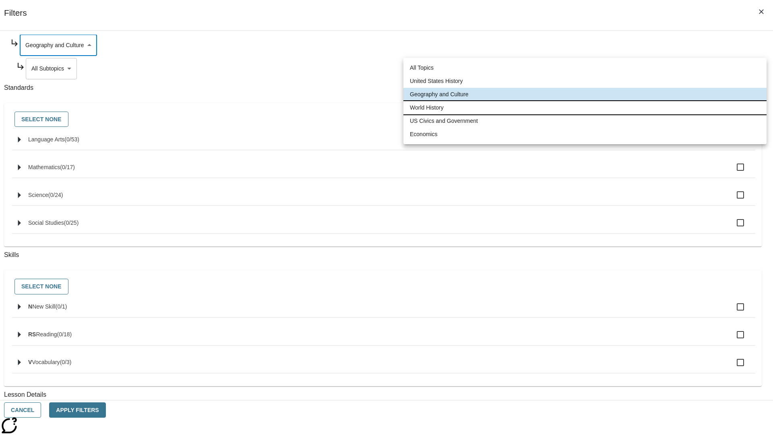
click at [585, 107] on li "World History" at bounding box center [584, 107] width 363 height 13
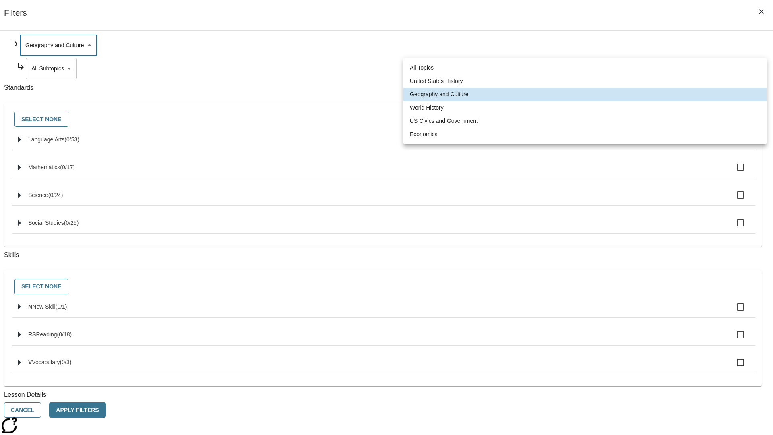
type input "193"
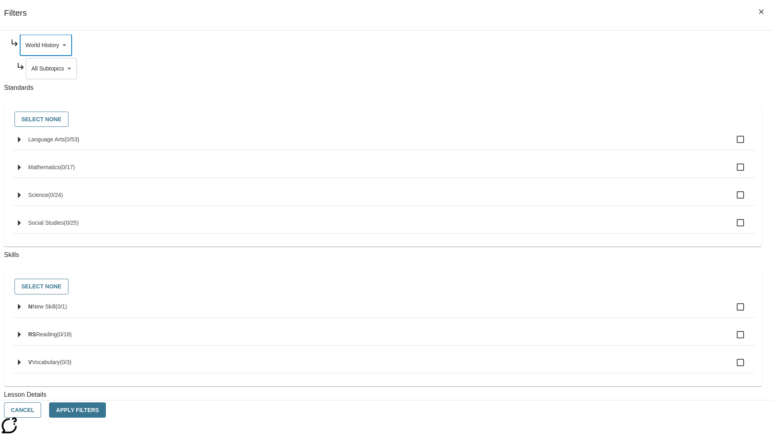
click at [590, 146] on body "Skip to main content [GEOGRAPHIC_DATA] Edition EN Grade 3 2025 Auto Grade 3 Sea…" at bounding box center [386, 249] width 766 height 444
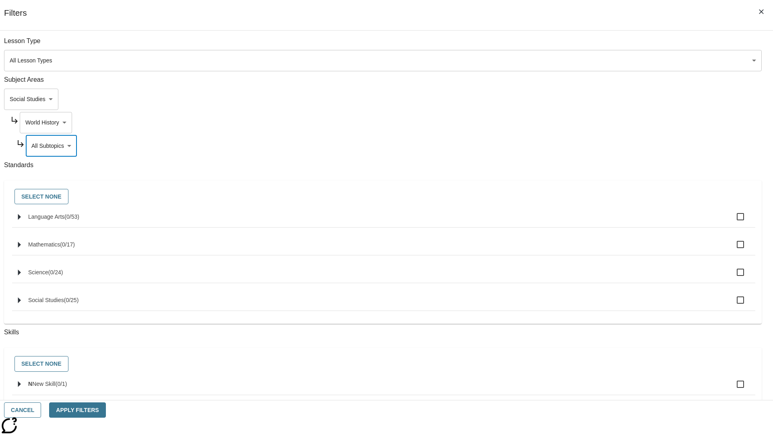
click at [587, 45] on body "Skip to main content [GEOGRAPHIC_DATA] Edition EN Grade 3 2025 Auto Grade 3 Sea…" at bounding box center [386, 249] width 766 height 444
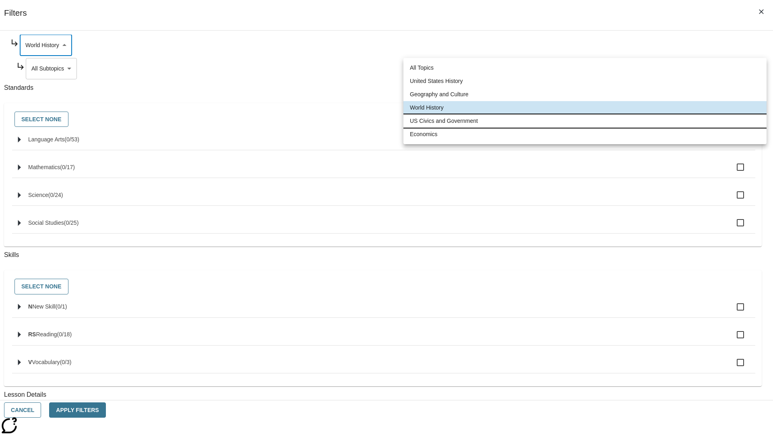
click at [585, 121] on li "US Civics and Government" at bounding box center [584, 120] width 363 height 13
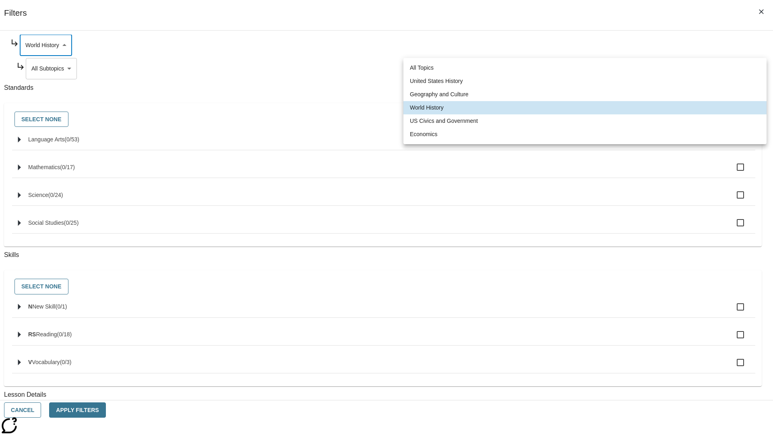
type input "194"
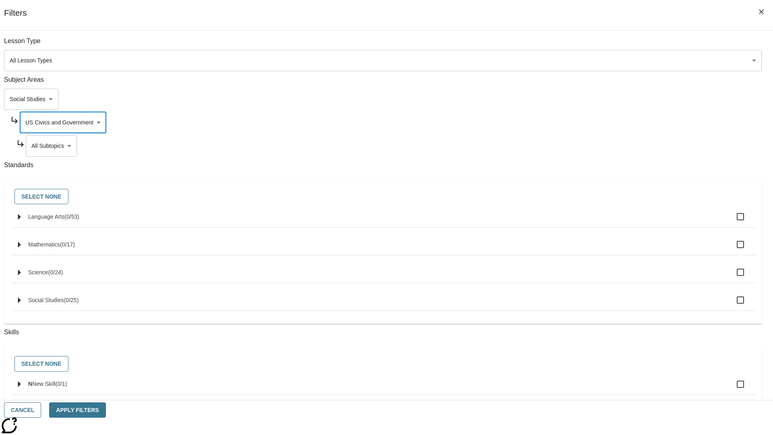
click at [590, 45] on body "Skip to main content [GEOGRAPHIC_DATA] Edition EN Grade 3 2025 Auto Grade 3 Sea…" at bounding box center [386, 249] width 766 height 444
click at [587, 45] on body "Skip to main content [GEOGRAPHIC_DATA] Edition EN Grade 3 2025 Auto Grade 3 Sea…" at bounding box center [386, 249] width 766 height 444
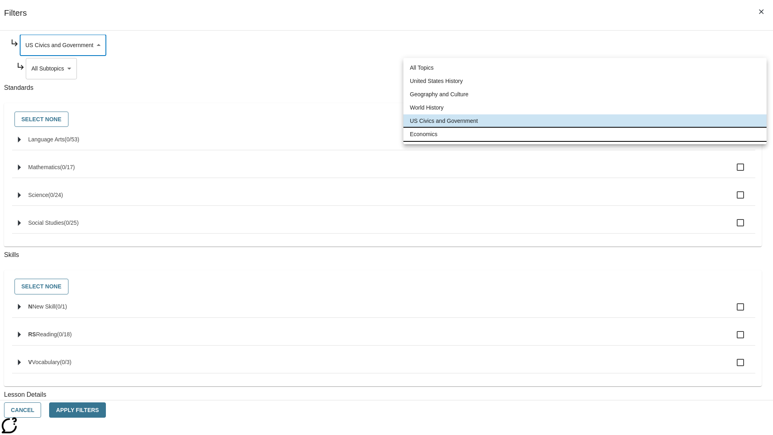
click at [585, 134] on li "Economics" at bounding box center [584, 134] width 363 height 13
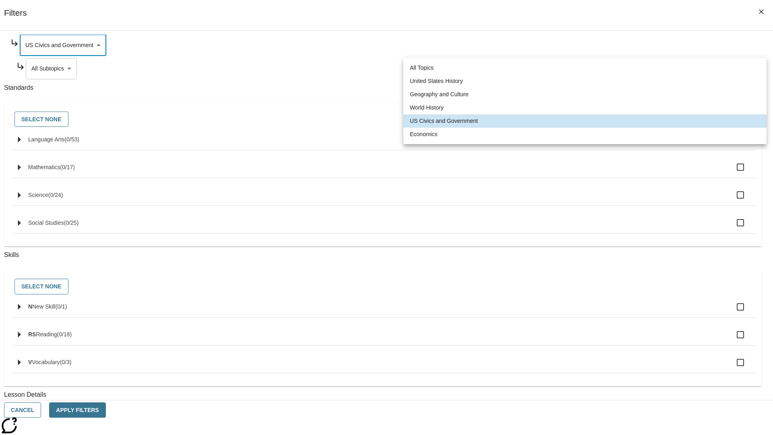
type input "195"
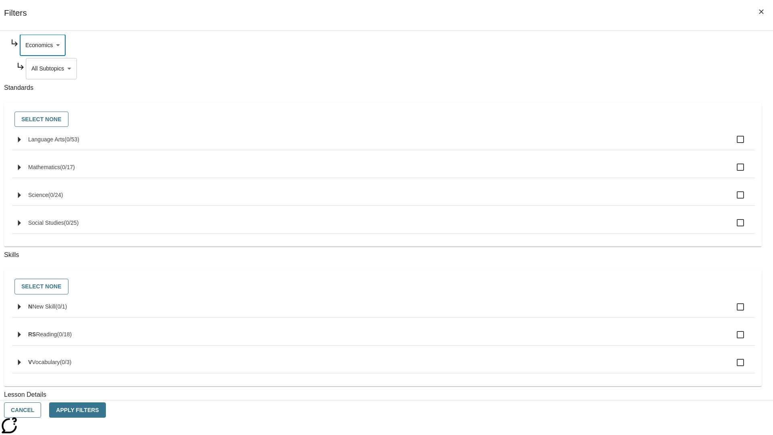
click at [590, 146] on body "Skip to main content [GEOGRAPHIC_DATA] Edition EN Grade 3 2025 Auto Grade 3 Sea…" at bounding box center [386, 249] width 766 height 444
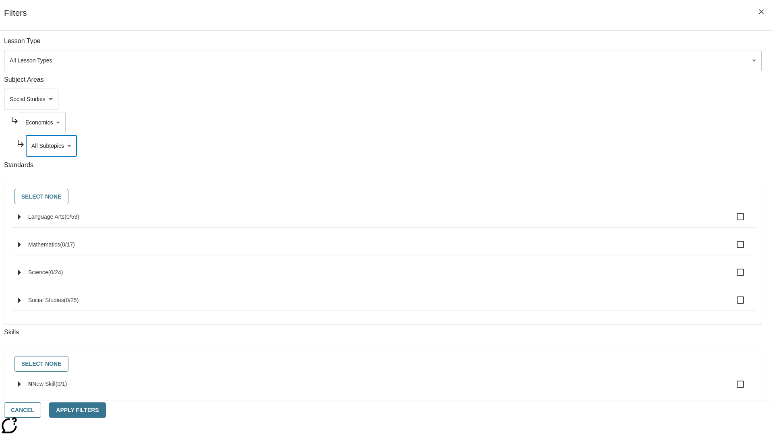
click at [580, 99] on body "Skip to main content [GEOGRAPHIC_DATA] Edition EN Grade 3 2025 Auto Grade 3 Sea…" at bounding box center [386, 249] width 766 height 444
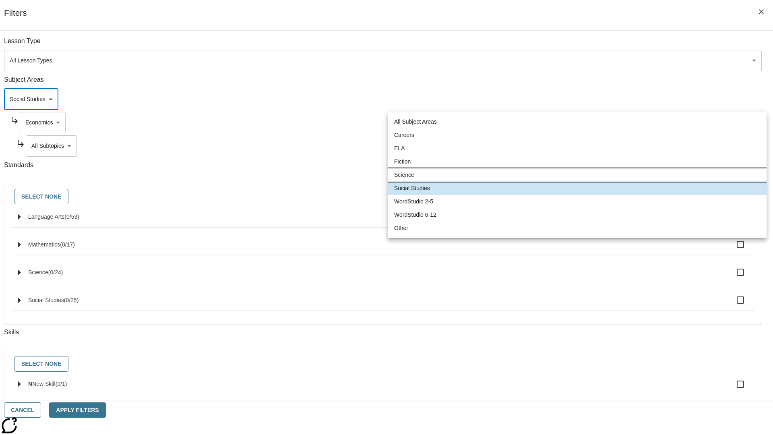
click at [577, 175] on li "Science" at bounding box center [577, 174] width 379 height 13
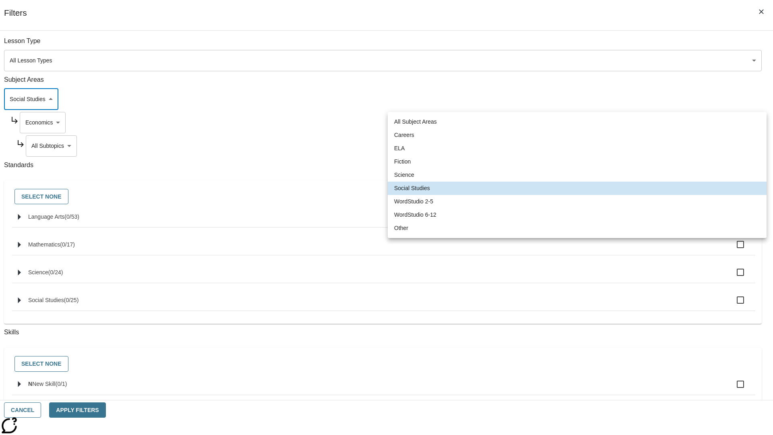
type input "2"
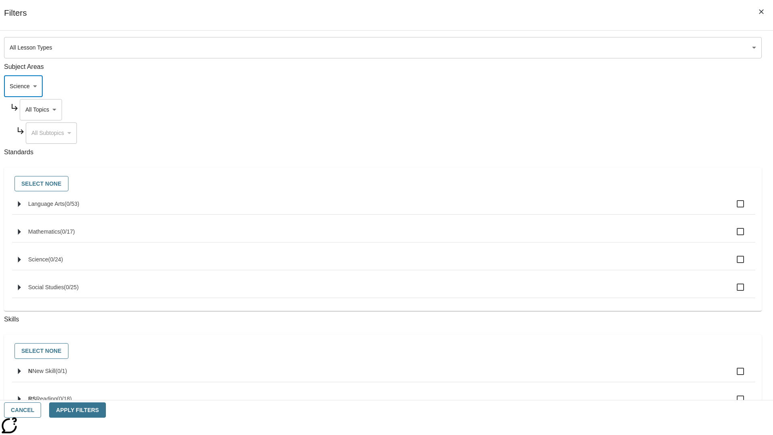
click at [587, 45] on body "Skip to main content [GEOGRAPHIC_DATA] Edition EN Grade 3 2025 Auto Grade 3 Sea…" at bounding box center [386, 249] width 766 height 444
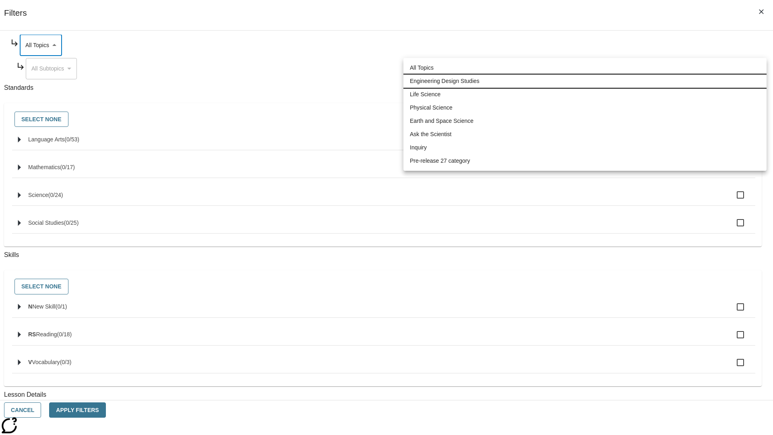
click at [585, 81] on li "Engineering Design Studies" at bounding box center [584, 80] width 363 height 13
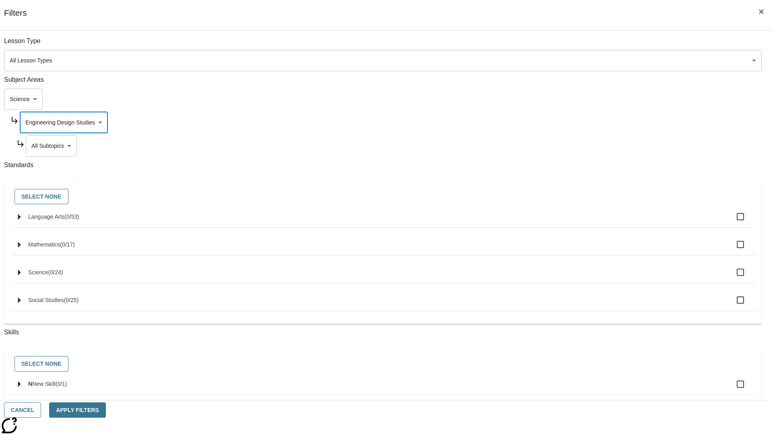
click at [590, 146] on body "Skip to main content [GEOGRAPHIC_DATA] Edition EN Grade 3 2025 Auto Grade 3 Sea…" at bounding box center [386, 249] width 766 height 444
click at [587, 122] on body "Skip to main content [GEOGRAPHIC_DATA] Edition EN Grade 3 2025 Auto Grade 3 Sea…" at bounding box center [386, 249] width 766 height 444
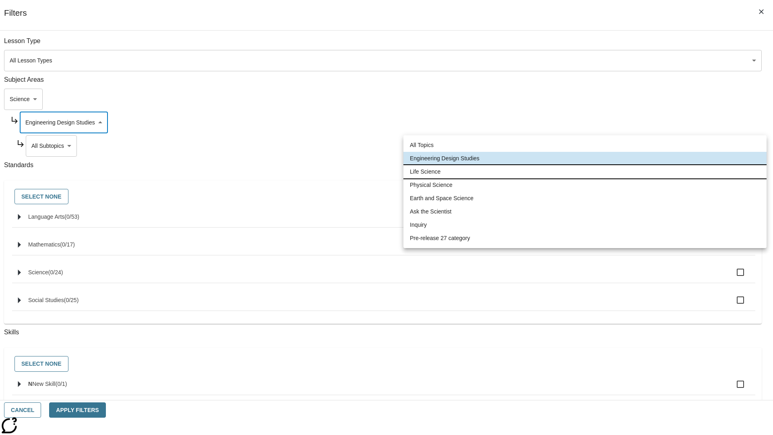
click at [585, 171] on li "Life Science" at bounding box center [584, 171] width 363 height 13
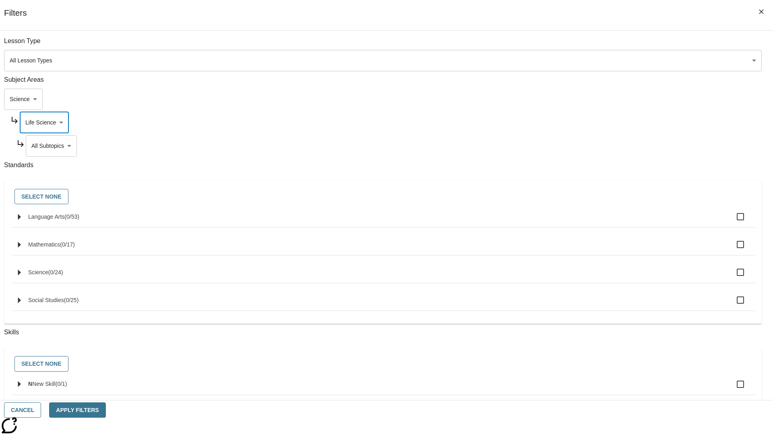
click at [590, 146] on body "Skip to main content [GEOGRAPHIC_DATA] Edition EN Grade 3 2025 Auto Grade 3 Sea…" at bounding box center [386, 249] width 766 height 444
click at [587, 45] on body "Skip to main content [GEOGRAPHIC_DATA] Edition EN Grade 3 2025 Auto Grade 3 Sea…" at bounding box center [386, 249] width 766 height 444
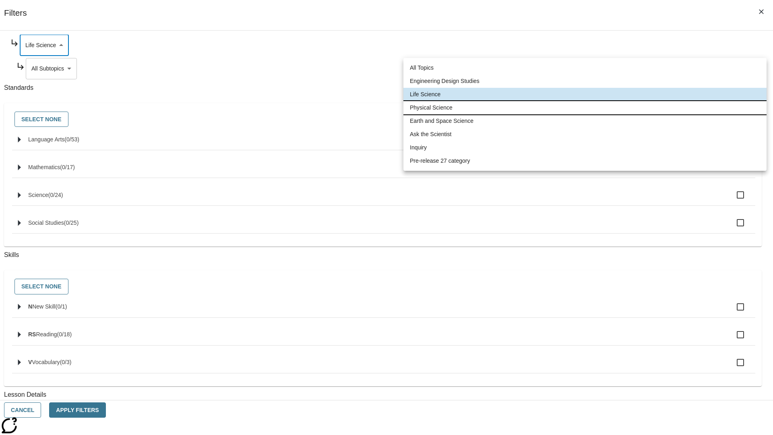
click at [585, 107] on li "Physical Science" at bounding box center [584, 107] width 363 height 13
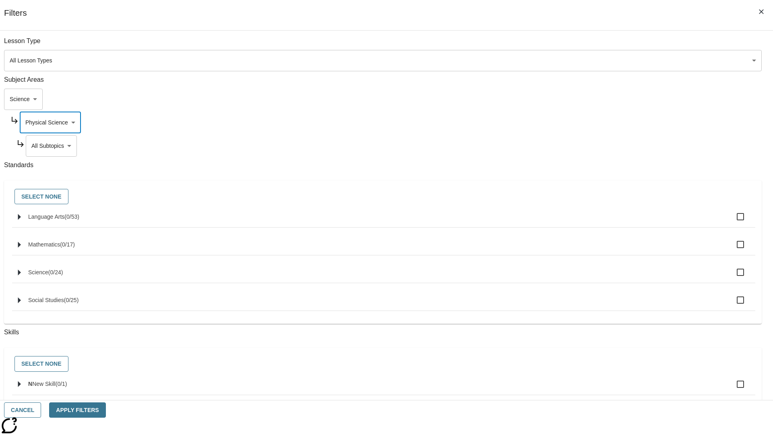
click at [590, 146] on body "Skip to main content [GEOGRAPHIC_DATA] Edition EN Grade 3 2025 Auto Grade 3 Sea…" at bounding box center [386, 249] width 766 height 444
click at [587, 122] on body "Skip to main content [GEOGRAPHIC_DATA] Edition EN Grade 3 2025 Auto Grade 3 Sea…" at bounding box center [386, 249] width 766 height 444
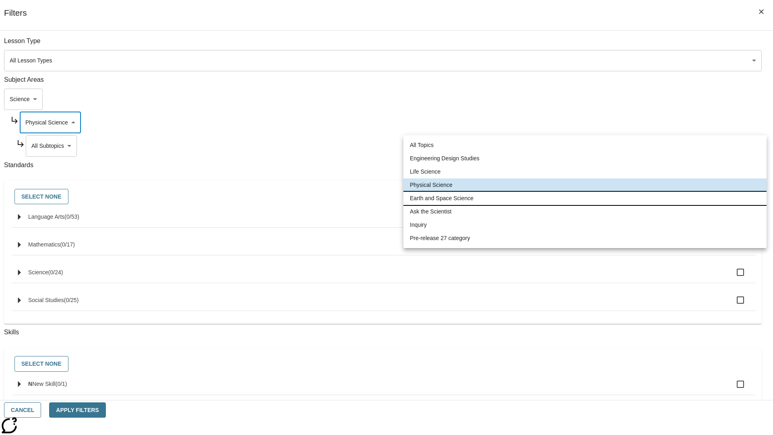
click at [585, 198] on li "Earth and Space Science" at bounding box center [584, 198] width 363 height 13
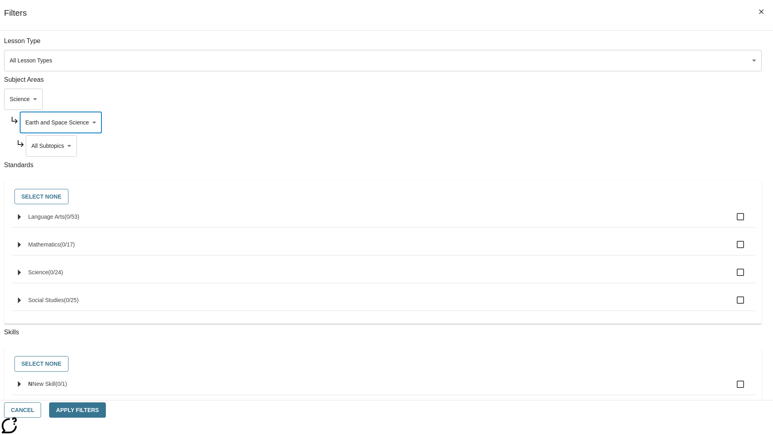
click at [590, 45] on body "Skip to main content [GEOGRAPHIC_DATA] Edition EN Grade 3 2025 Auto Grade 3 Sea…" at bounding box center [386, 249] width 766 height 444
click at [587, 45] on body "Skip to main content [GEOGRAPHIC_DATA] Edition EN Grade 3 2025 Auto Grade 3 Sea…" at bounding box center [386, 249] width 766 height 444
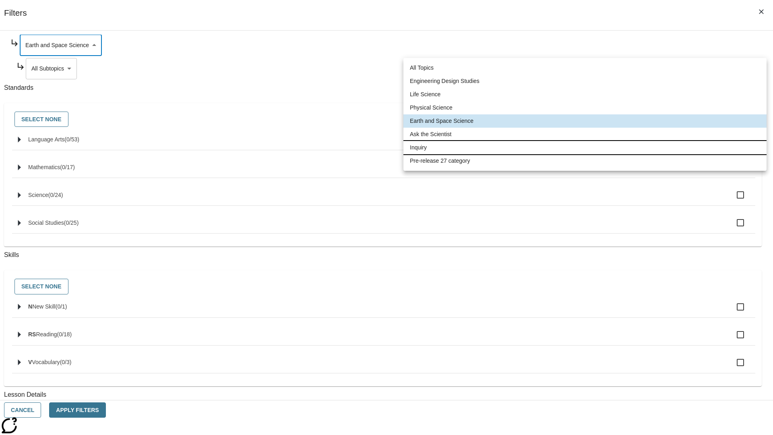
click at [585, 147] on li "Inquiry" at bounding box center [584, 147] width 363 height 13
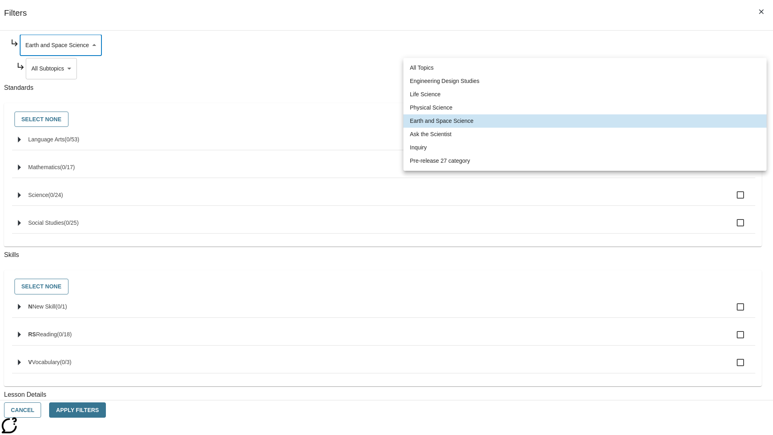
type input "251"
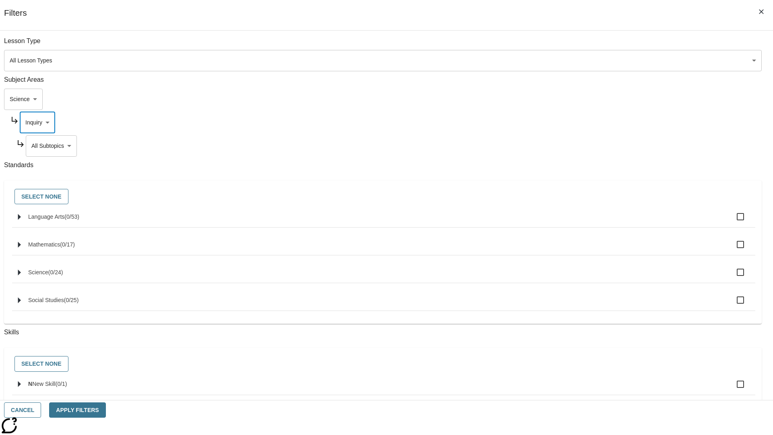
click at [590, 146] on body "Skip to main content [GEOGRAPHIC_DATA] Edition EN Grade 3 2025 Auto Grade 3 Sea…" at bounding box center [386, 249] width 766 height 444
click at [587, 122] on body "Skip to main content [GEOGRAPHIC_DATA] Edition EN Grade 3 2025 Auto Grade 3 Sea…" at bounding box center [386, 249] width 766 height 444
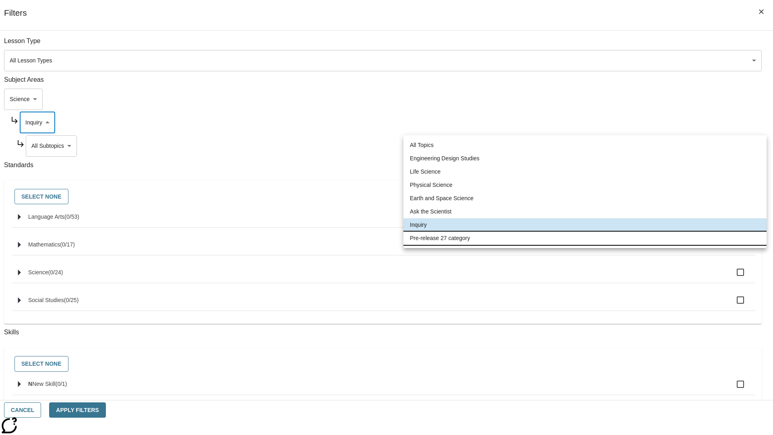
click at [585, 238] on li "Pre-release 27 category" at bounding box center [584, 237] width 363 height 13
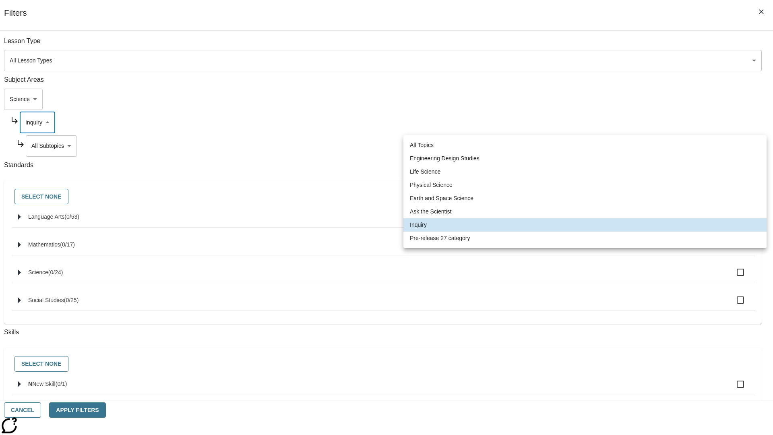
type input "271"
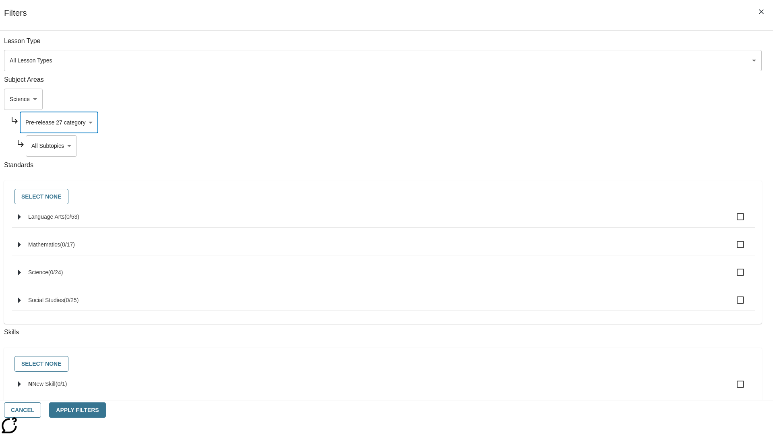
click at [590, 45] on body "Skip to main content [GEOGRAPHIC_DATA] Edition EN Grade 3 2025 Auto Grade 3 Sea…" at bounding box center [386, 249] width 766 height 444
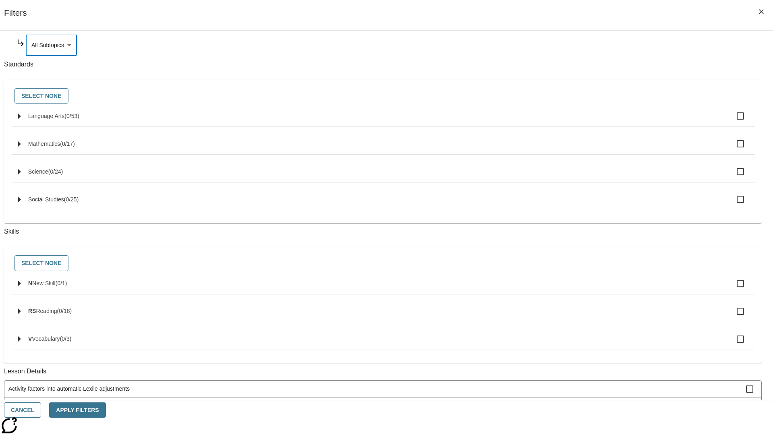
click at [579, 99] on body "Skip to main content [GEOGRAPHIC_DATA] Edition EN Grade 3 2025 Auto Grade 3 Sea…" at bounding box center [386, 249] width 766 height 444
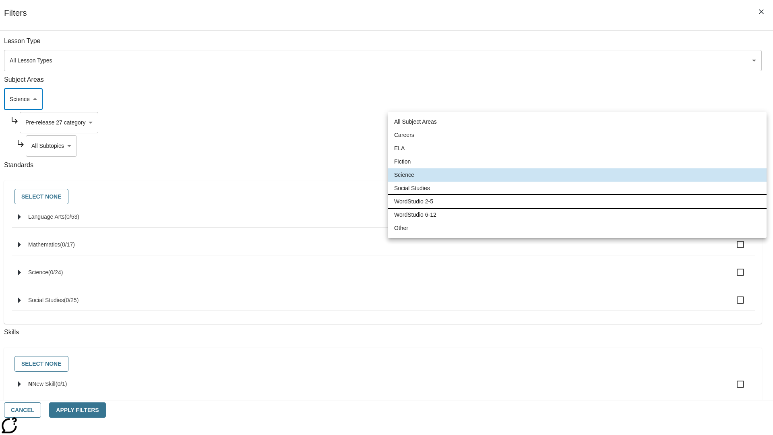
click at [577, 201] on li "WordStudio 2-5" at bounding box center [577, 201] width 379 height 13
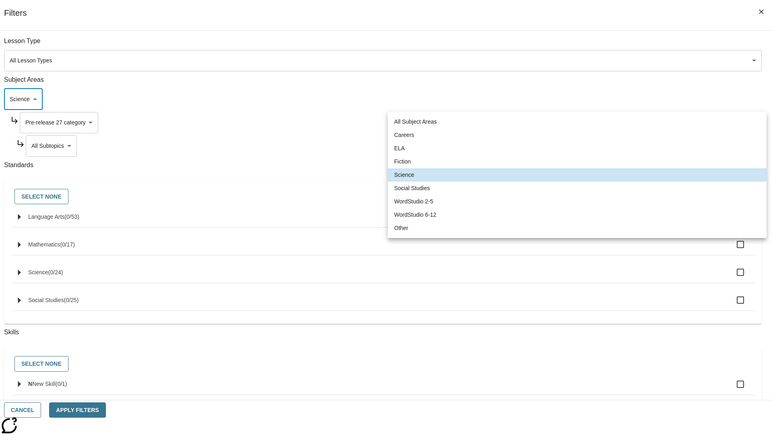
type input "6"
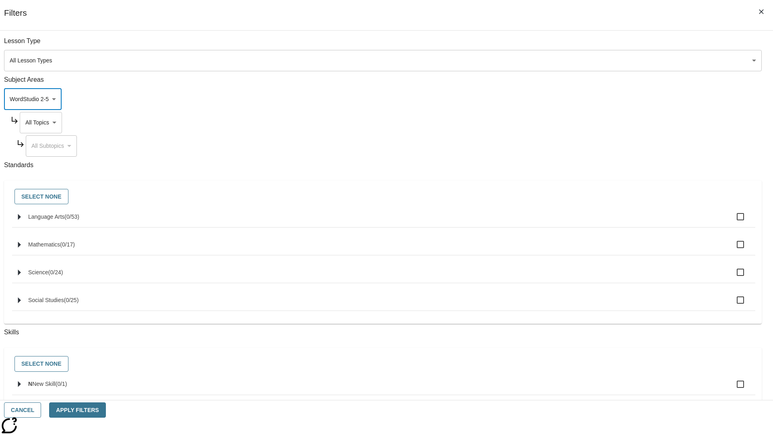
click at [587, 45] on body "Skip to main content [GEOGRAPHIC_DATA] Edition EN Grade 3 2025 Auto Grade 3 Sea…" at bounding box center [386, 249] width 766 height 444
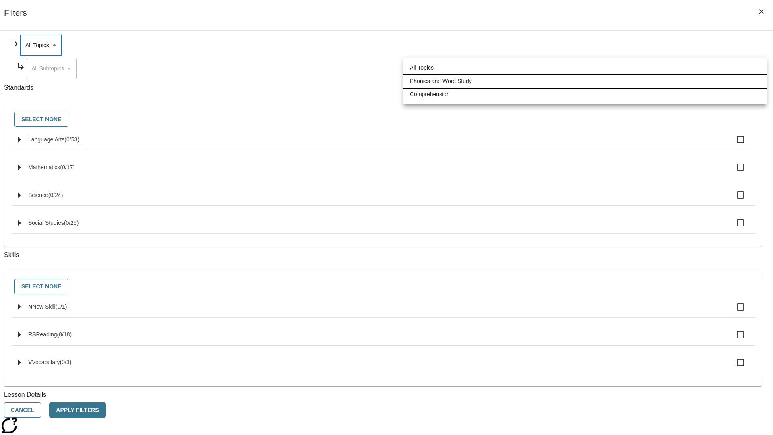
click at [585, 81] on li "Phonics and Word Study" at bounding box center [584, 80] width 363 height 13
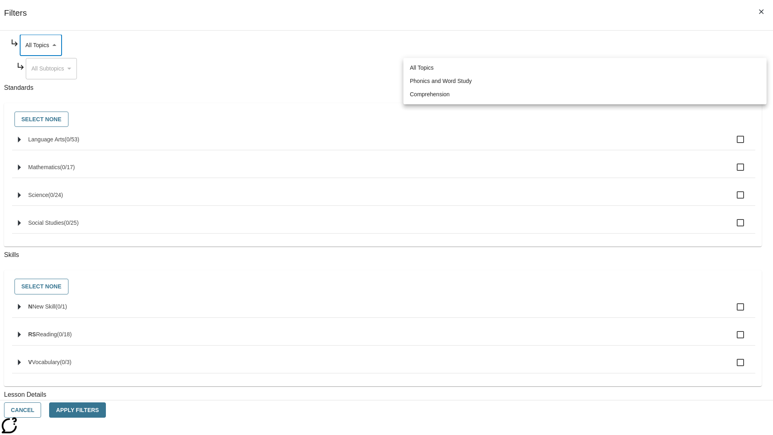
type input "249"
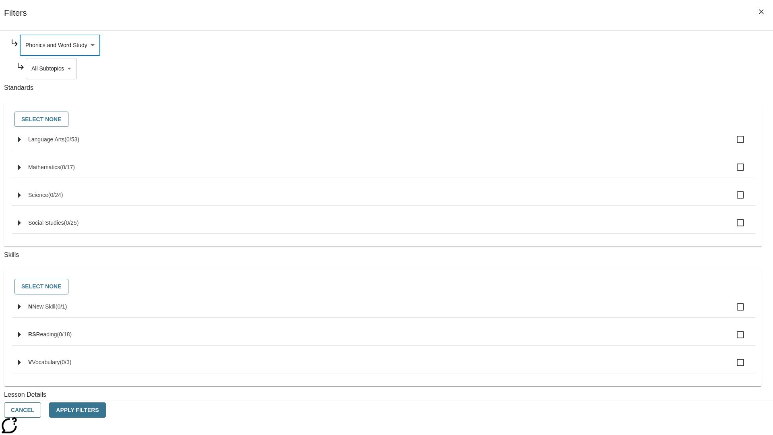
click at [590, 146] on body "Skip to main content [GEOGRAPHIC_DATA] Edition EN Grade 3 2025 Auto Grade 3 Sea…" at bounding box center [386, 249] width 766 height 444
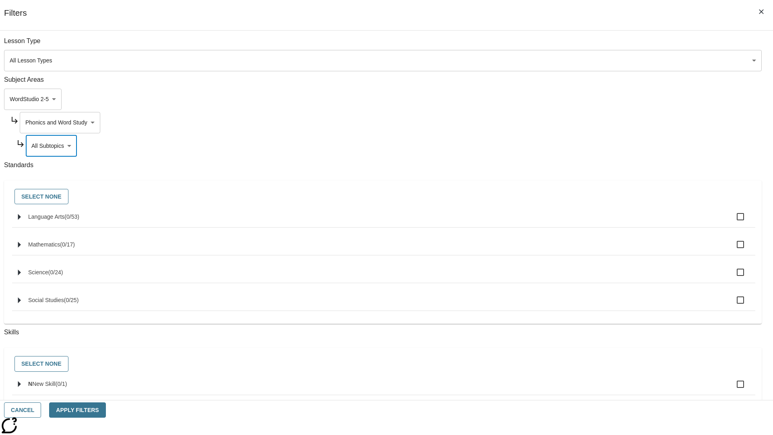
click at [587, 45] on body "Skip to main content [GEOGRAPHIC_DATA] Edition EN Grade 3 2025 Auto Grade 3 Sea…" at bounding box center [386, 249] width 766 height 444
